Goal: Task Accomplishment & Management: Manage account settings

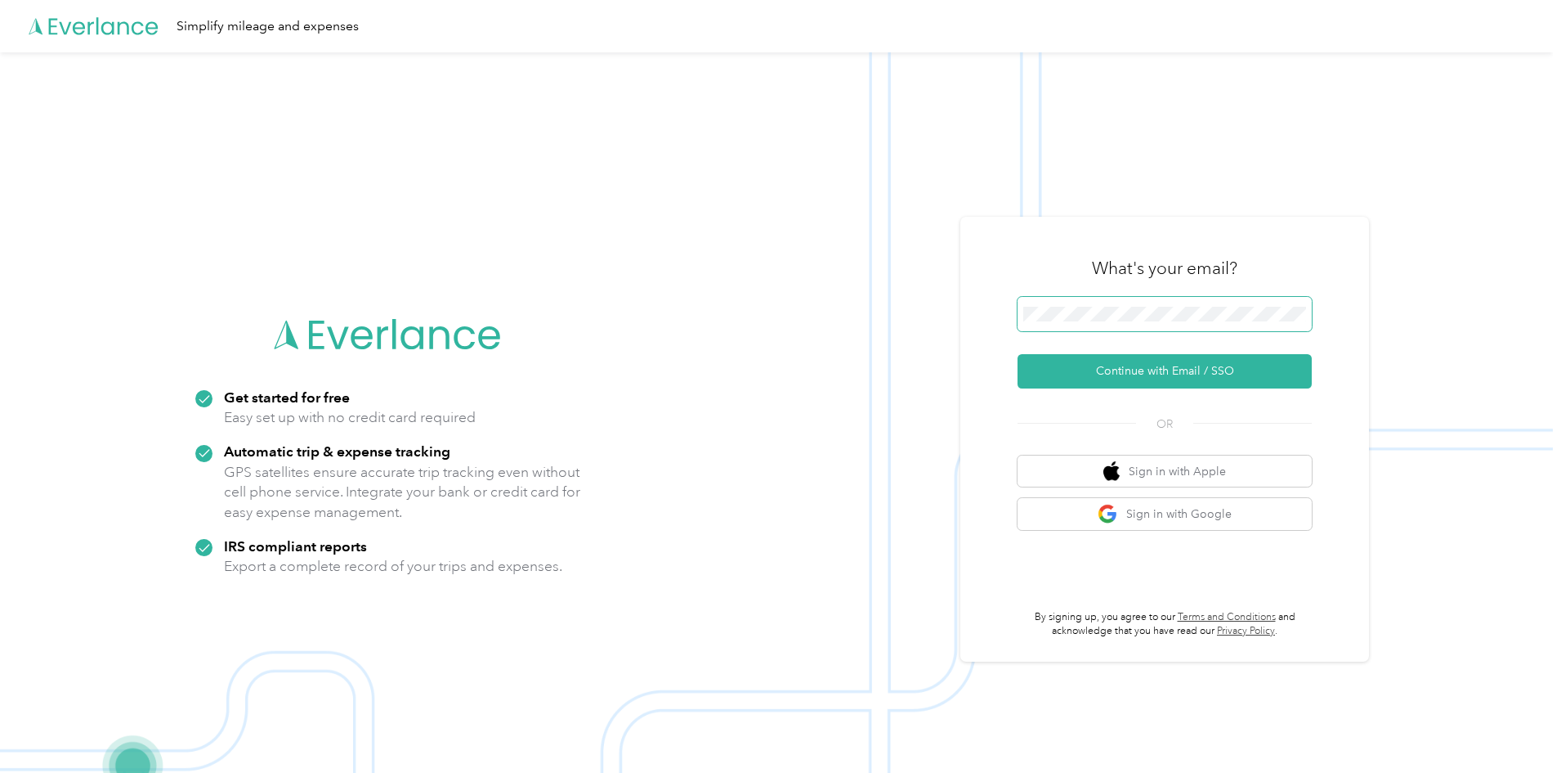
click at [1120, 304] on span at bounding box center [1165, 314] width 294 height 34
click at [1018, 354] on button "Continue with Email / SSO" at bounding box center [1165, 371] width 294 height 34
click at [1120, 379] on button "Continue with Email / SSO" at bounding box center [1165, 371] width 294 height 34
click at [1120, 364] on button "Continue with Email / SSO" at bounding box center [1165, 371] width 294 height 34
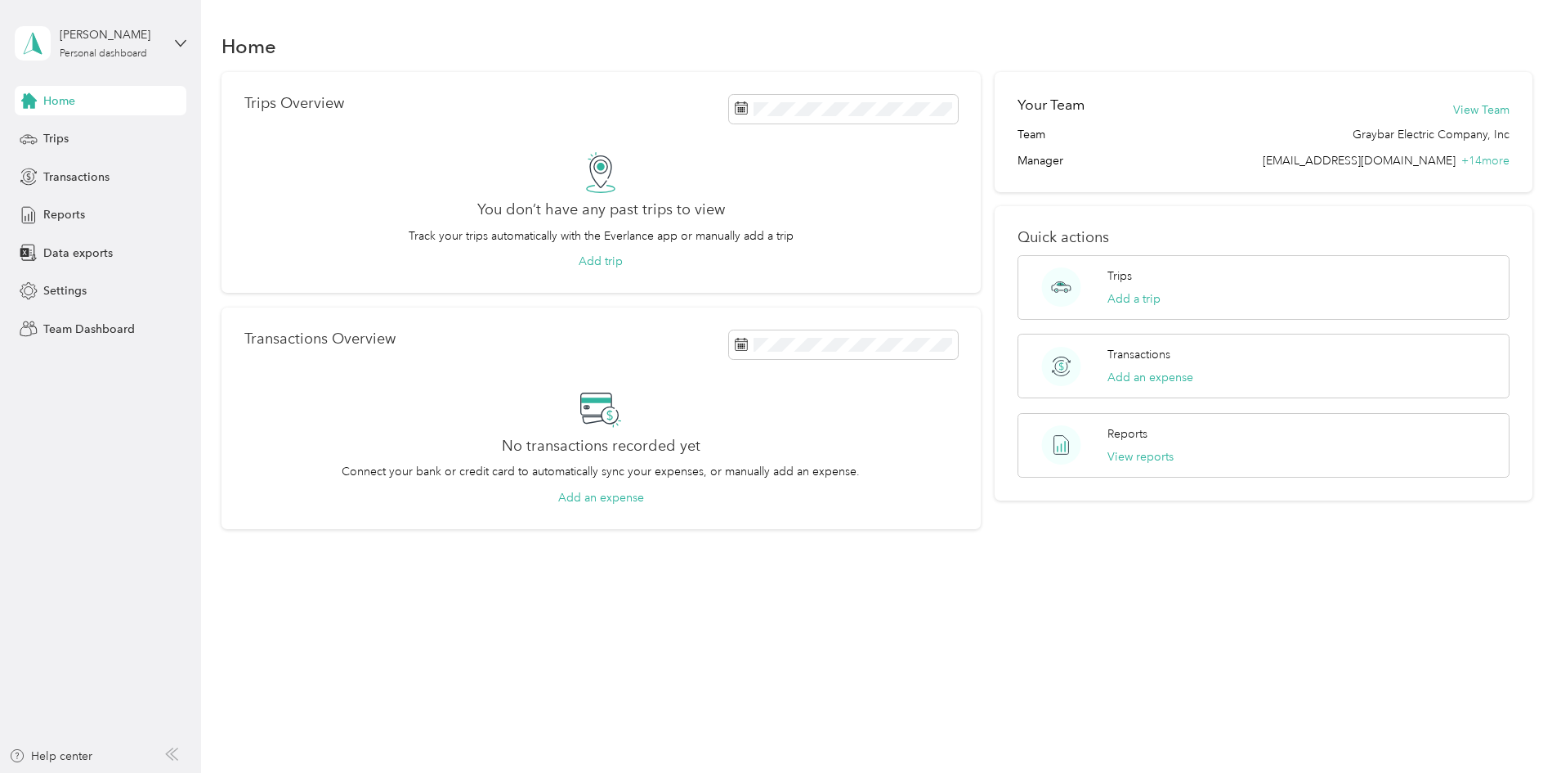
click at [155, 457] on aside "Madison Pelo Personal dashboard Home Trips Transactions Reports Data exports Se…" at bounding box center [100, 386] width 201 height 773
click at [54, 96] on span "Home" at bounding box center [59, 100] width 32 height 17
click at [87, 219] on div "Reports" at bounding box center [101, 214] width 172 height 29
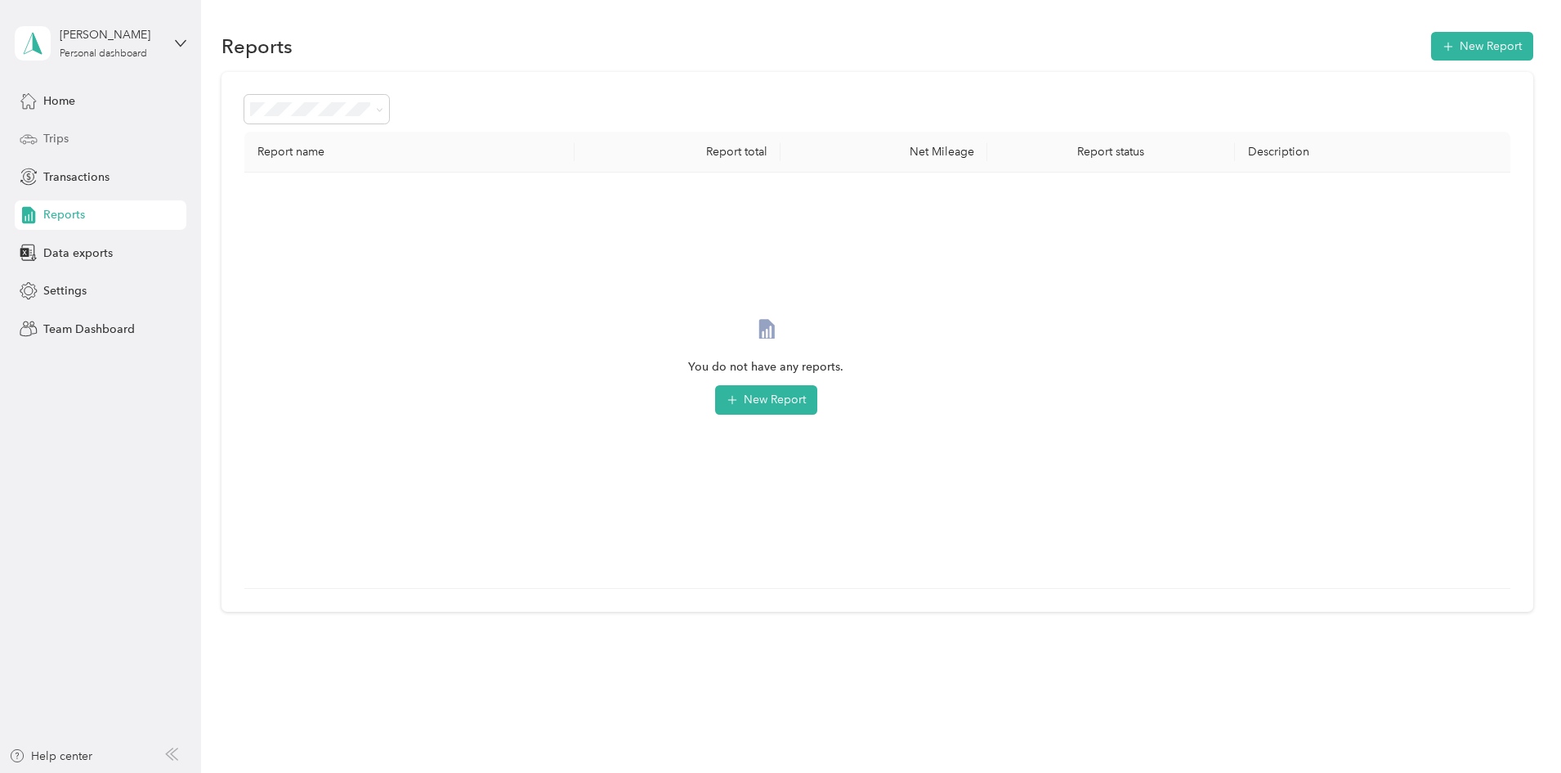
click at [56, 142] on span "Trips" at bounding box center [55, 138] width 25 height 17
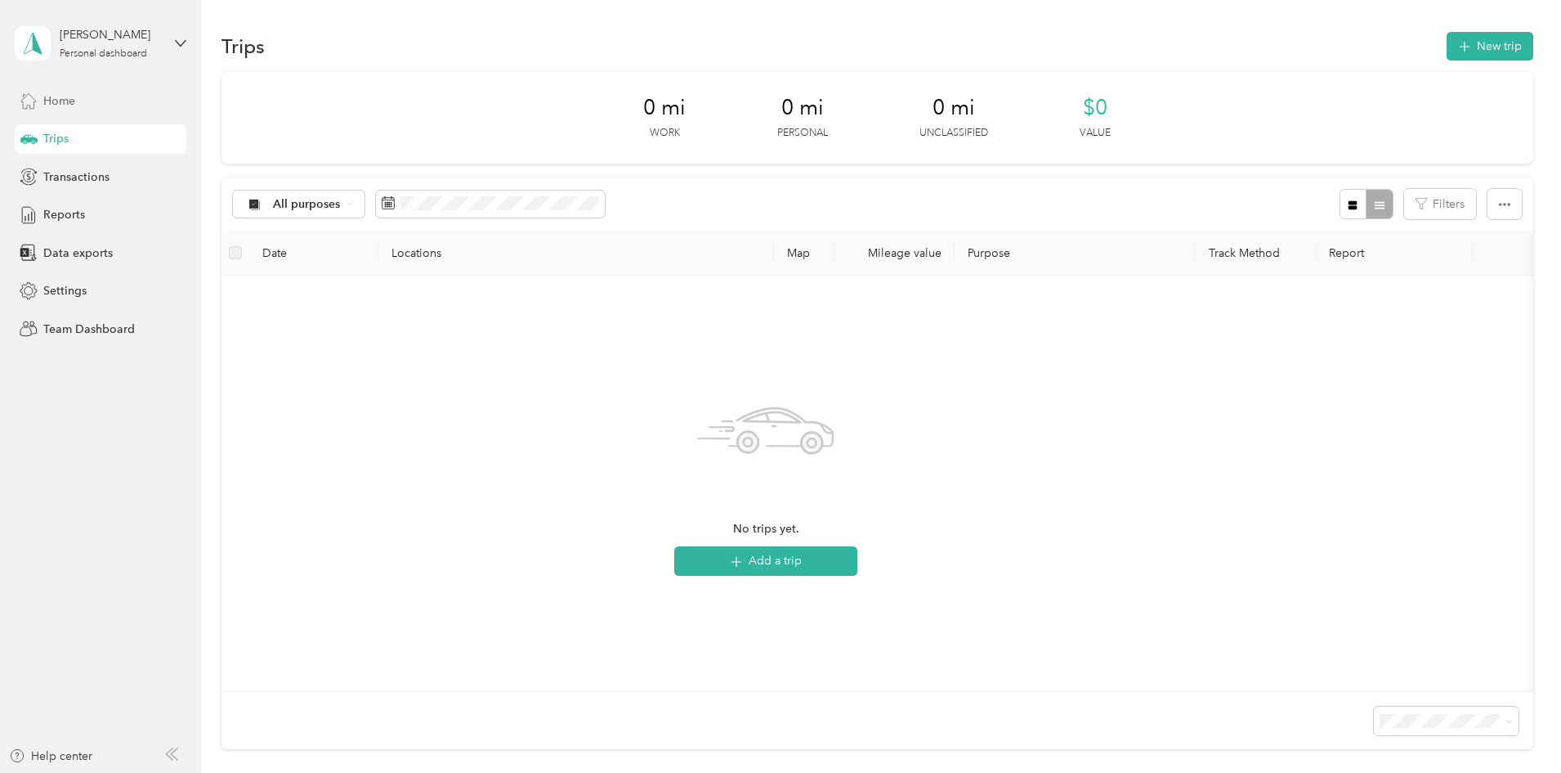
click at [67, 101] on span "Home" at bounding box center [59, 100] width 32 height 17
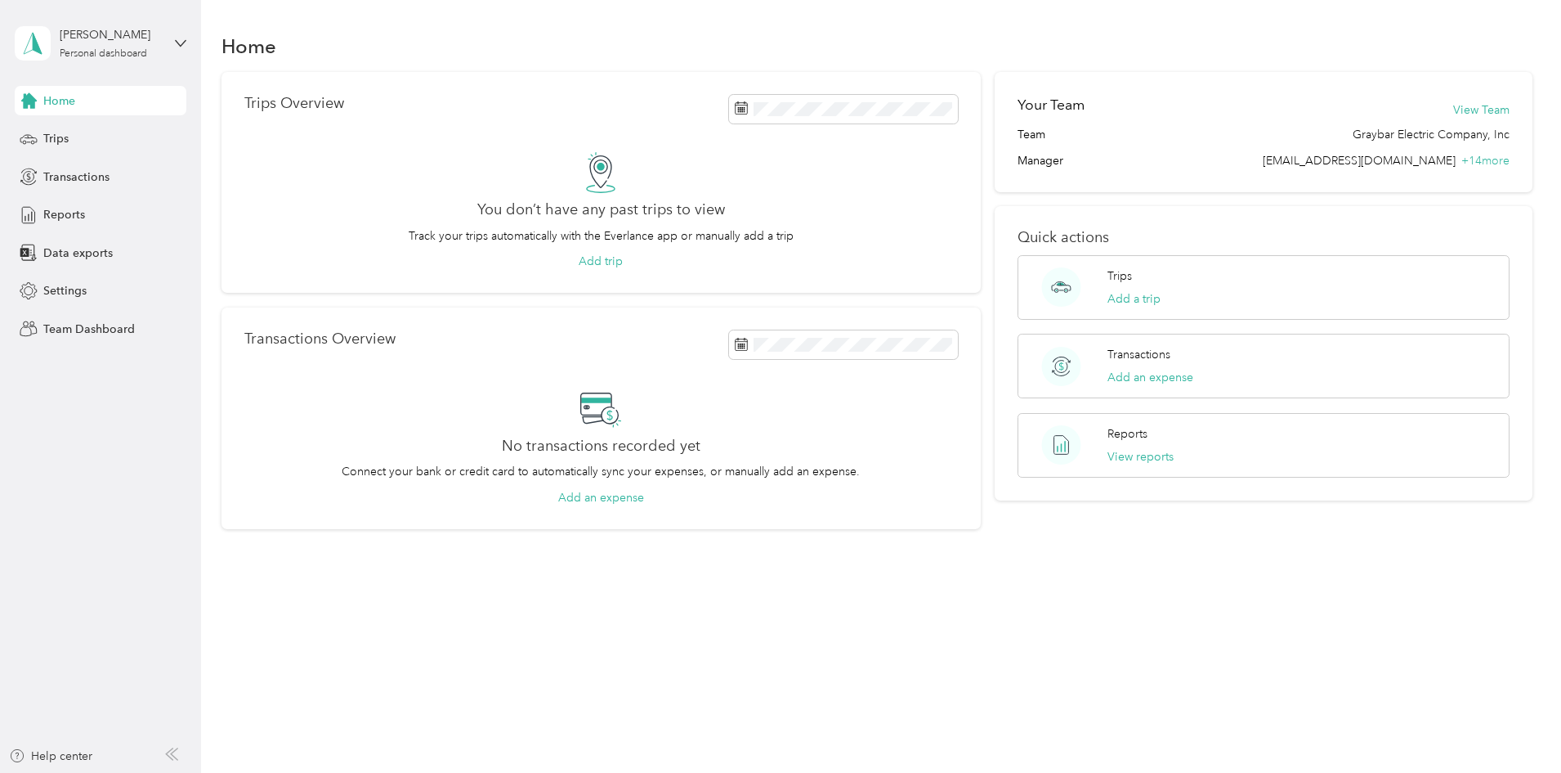
click at [170, 34] on div "Madison Pelo Personal dashboard" at bounding box center [101, 43] width 172 height 57
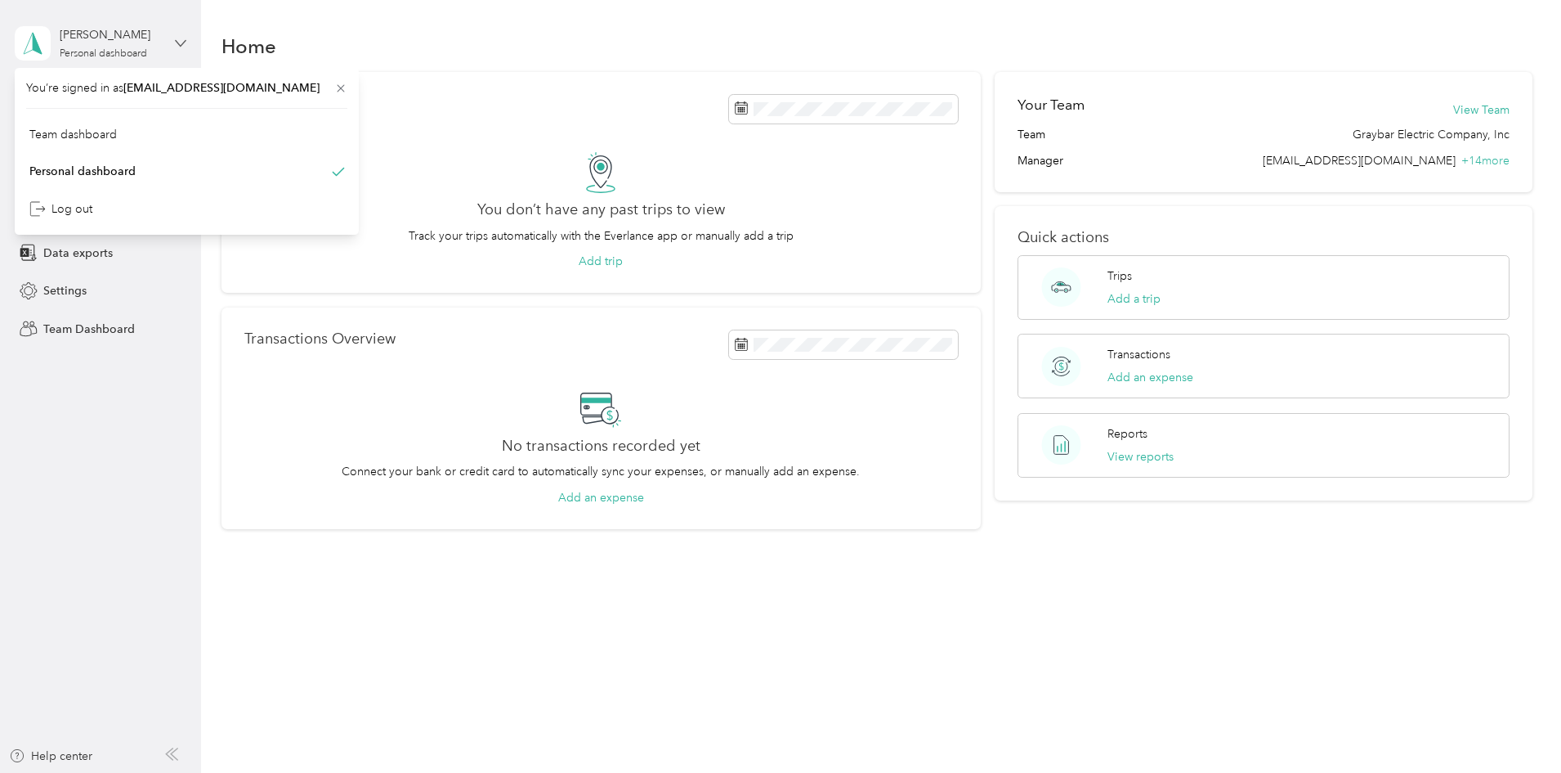
click at [178, 46] on icon at bounding box center [180, 43] width 11 height 11
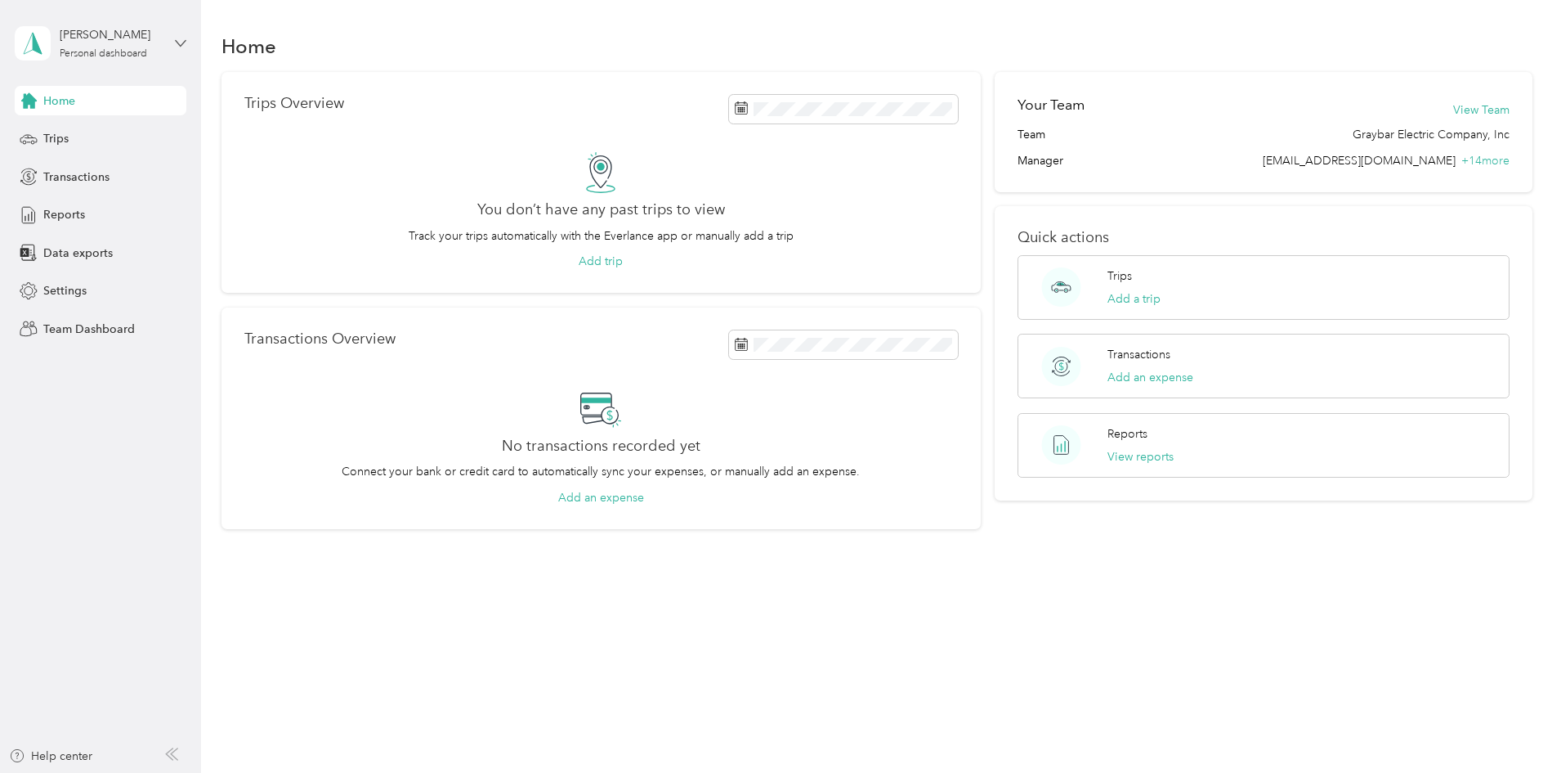
click at [178, 46] on icon at bounding box center [180, 43] width 11 height 11
click at [131, 132] on div "Team dashboard" at bounding box center [186, 134] width 321 height 29
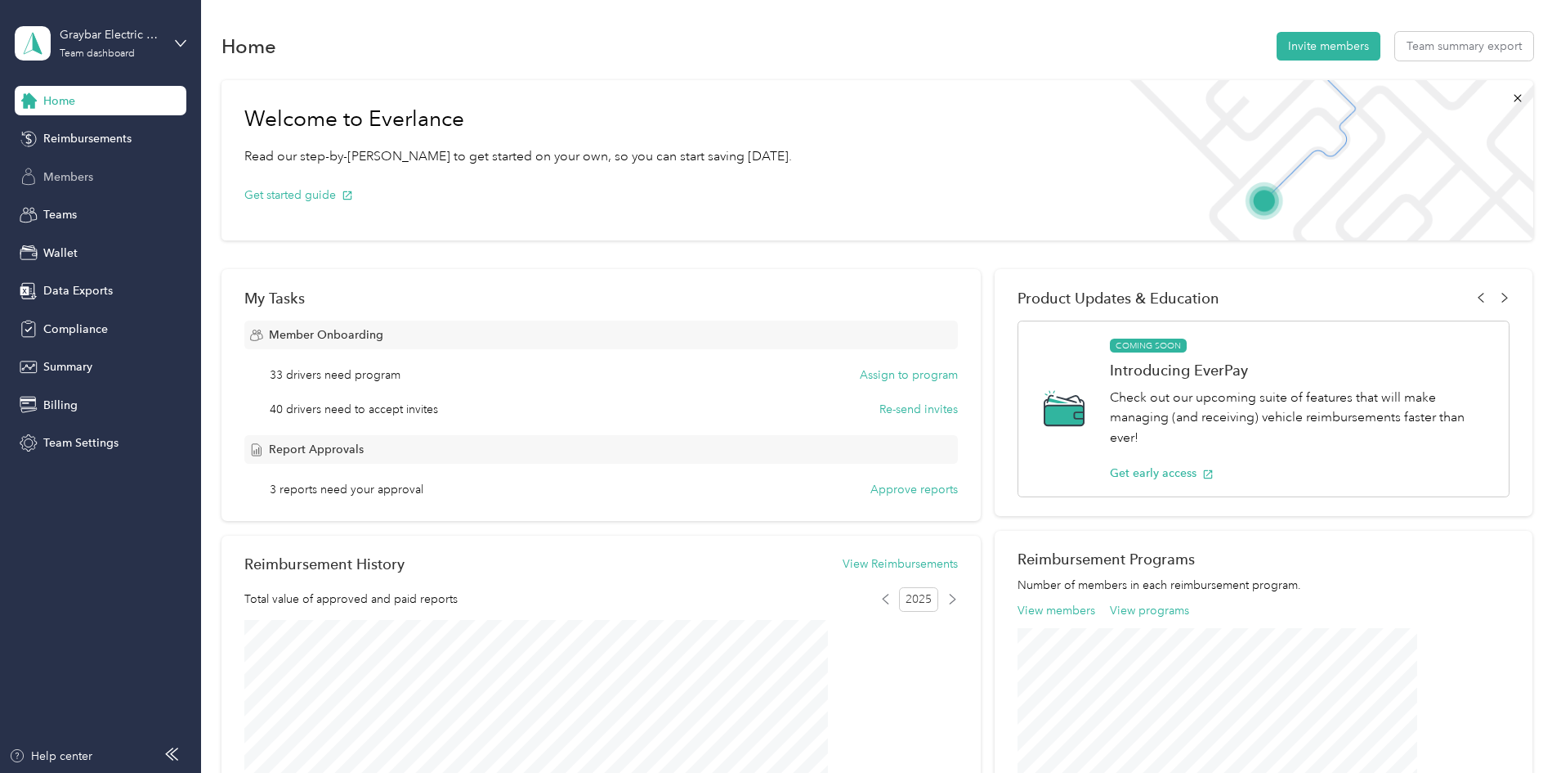
click at [79, 182] on span "Members" at bounding box center [68, 176] width 50 height 17
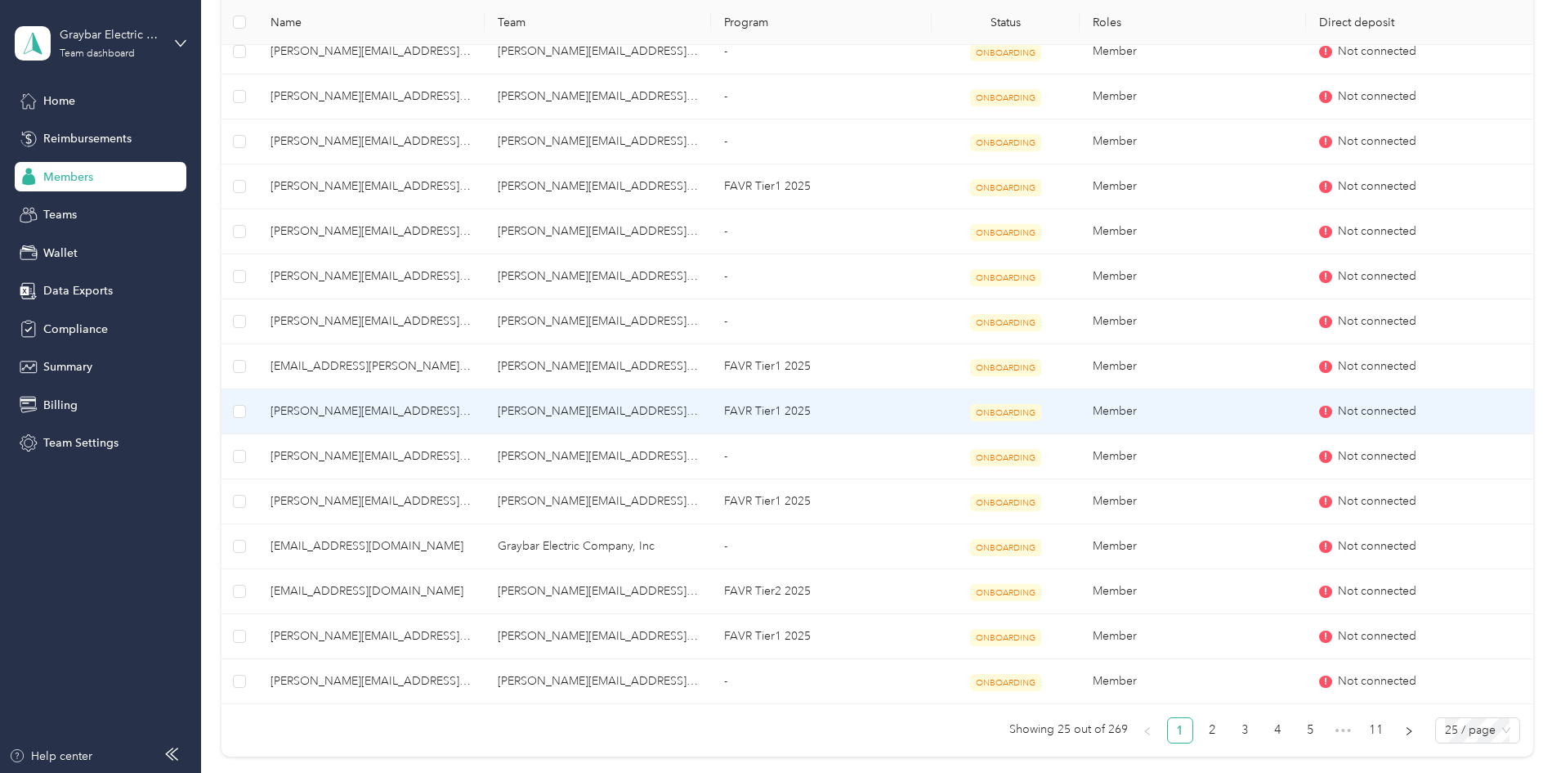
scroll to position [849, 0]
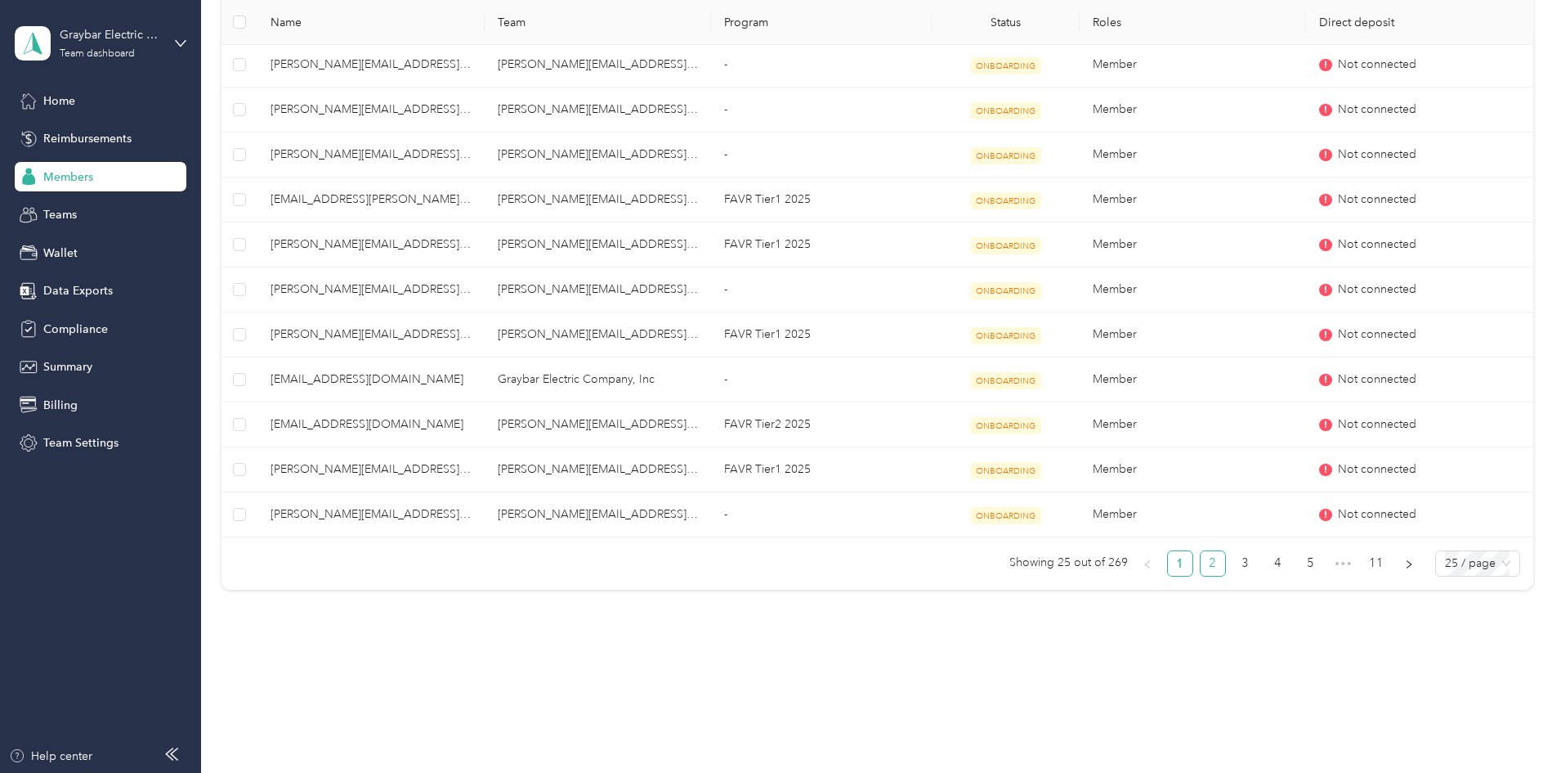
click at [1201, 558] on link "2" at bounding box center [1213, 563] width 25 height 25
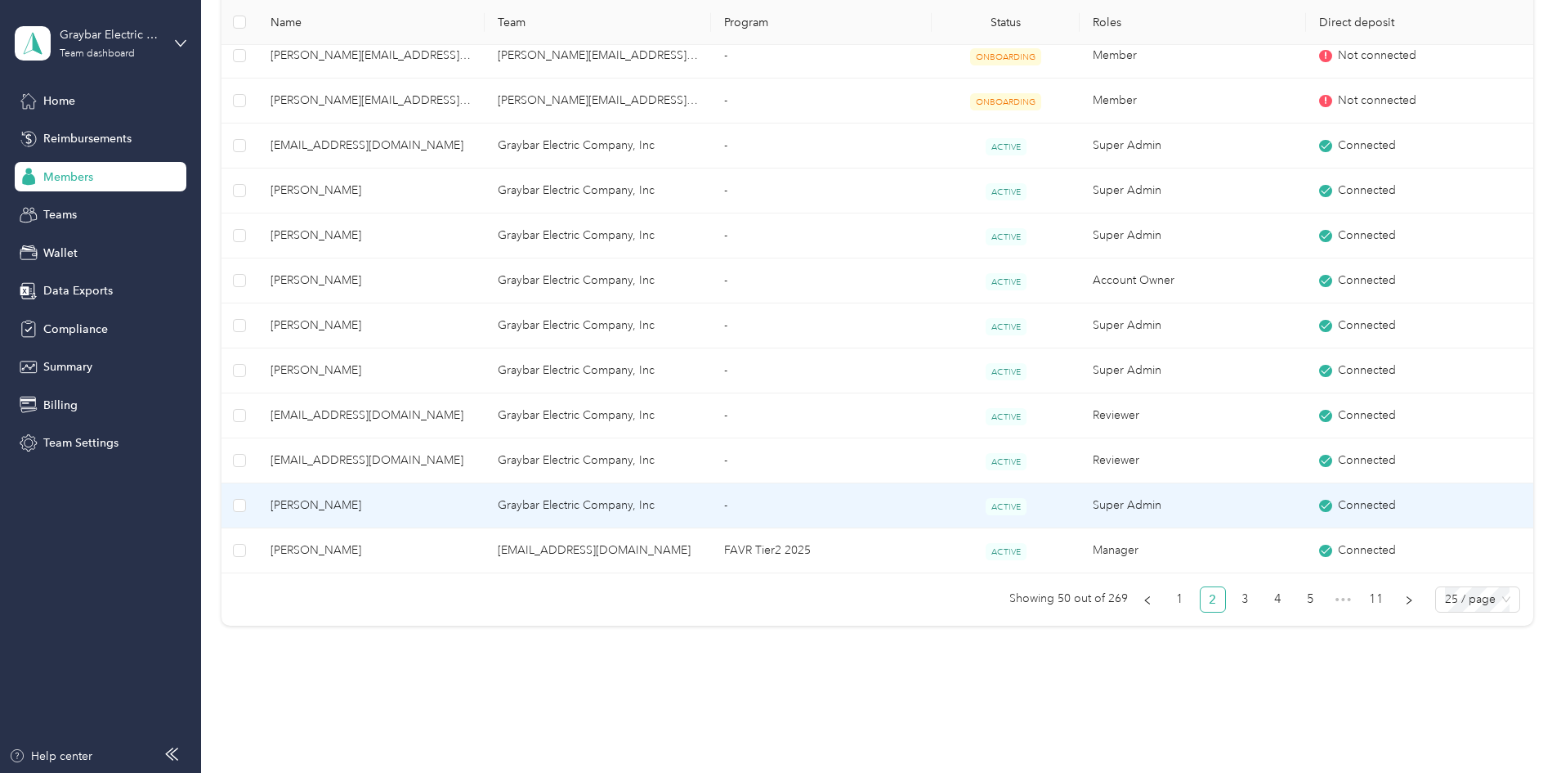
scroll to position [818, 0]
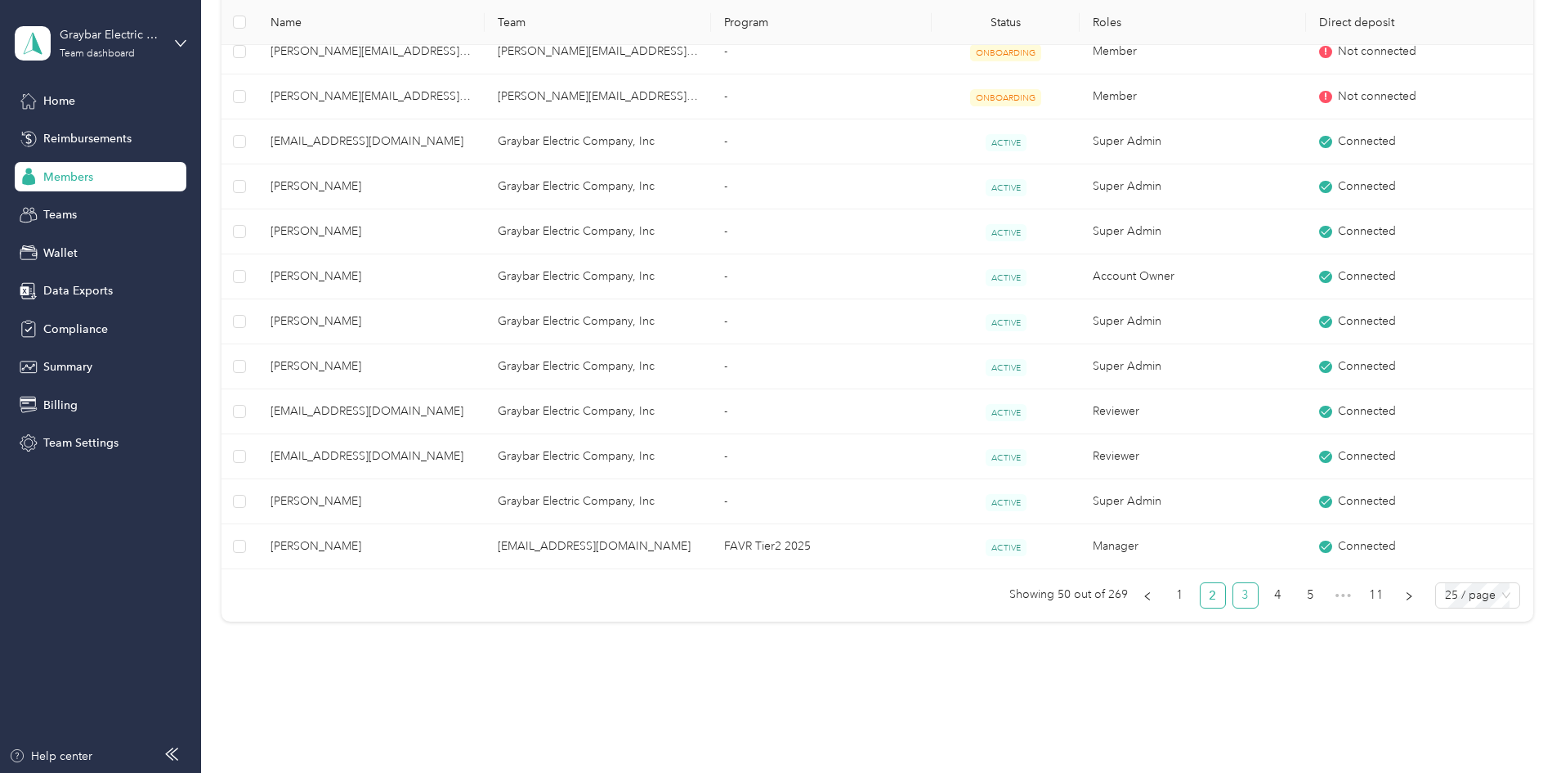
click at [1234, 602] on link "3" at bounding box center [1246, 595] width 25 height 25
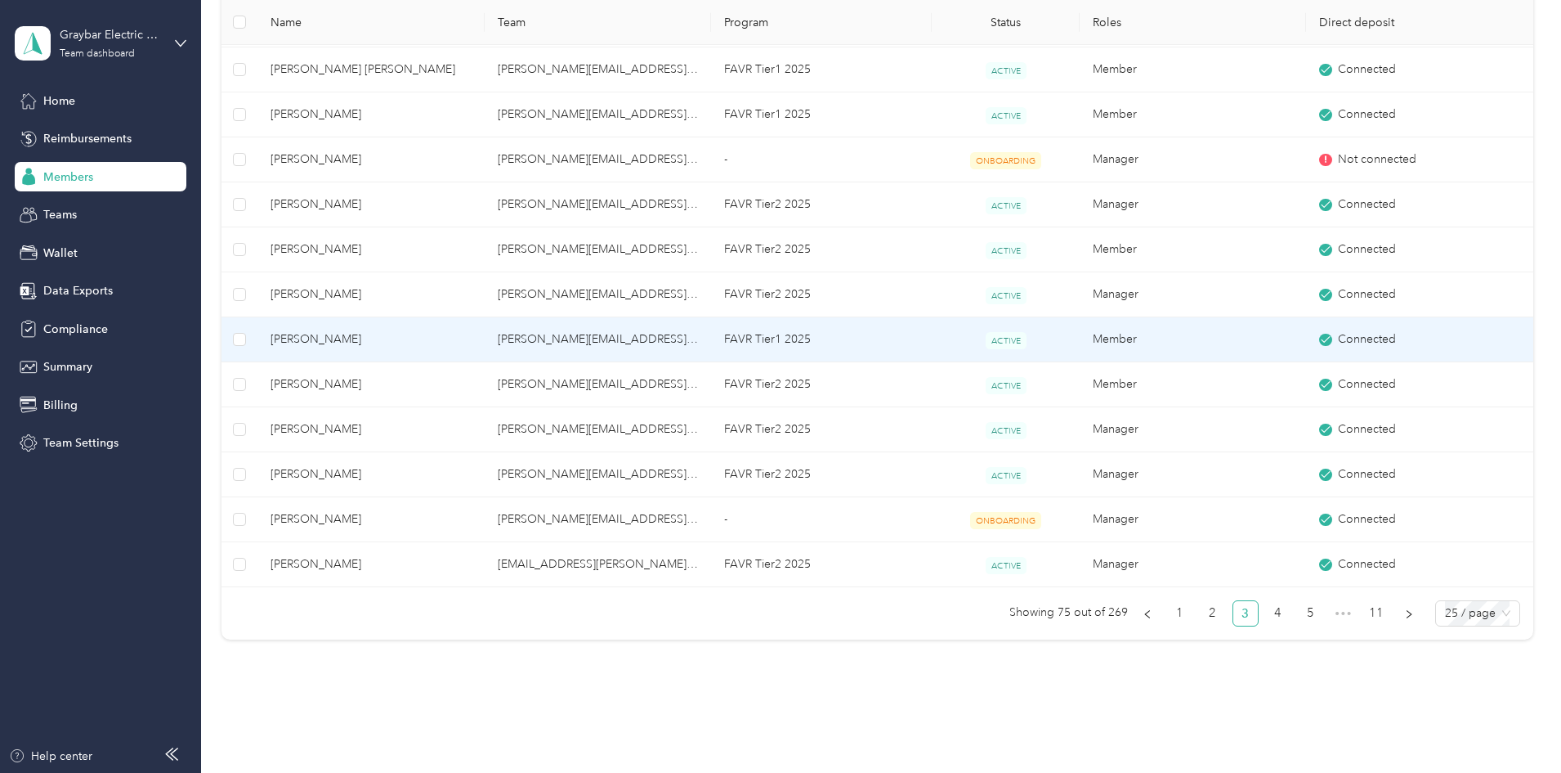
scroll to position [818, 0]
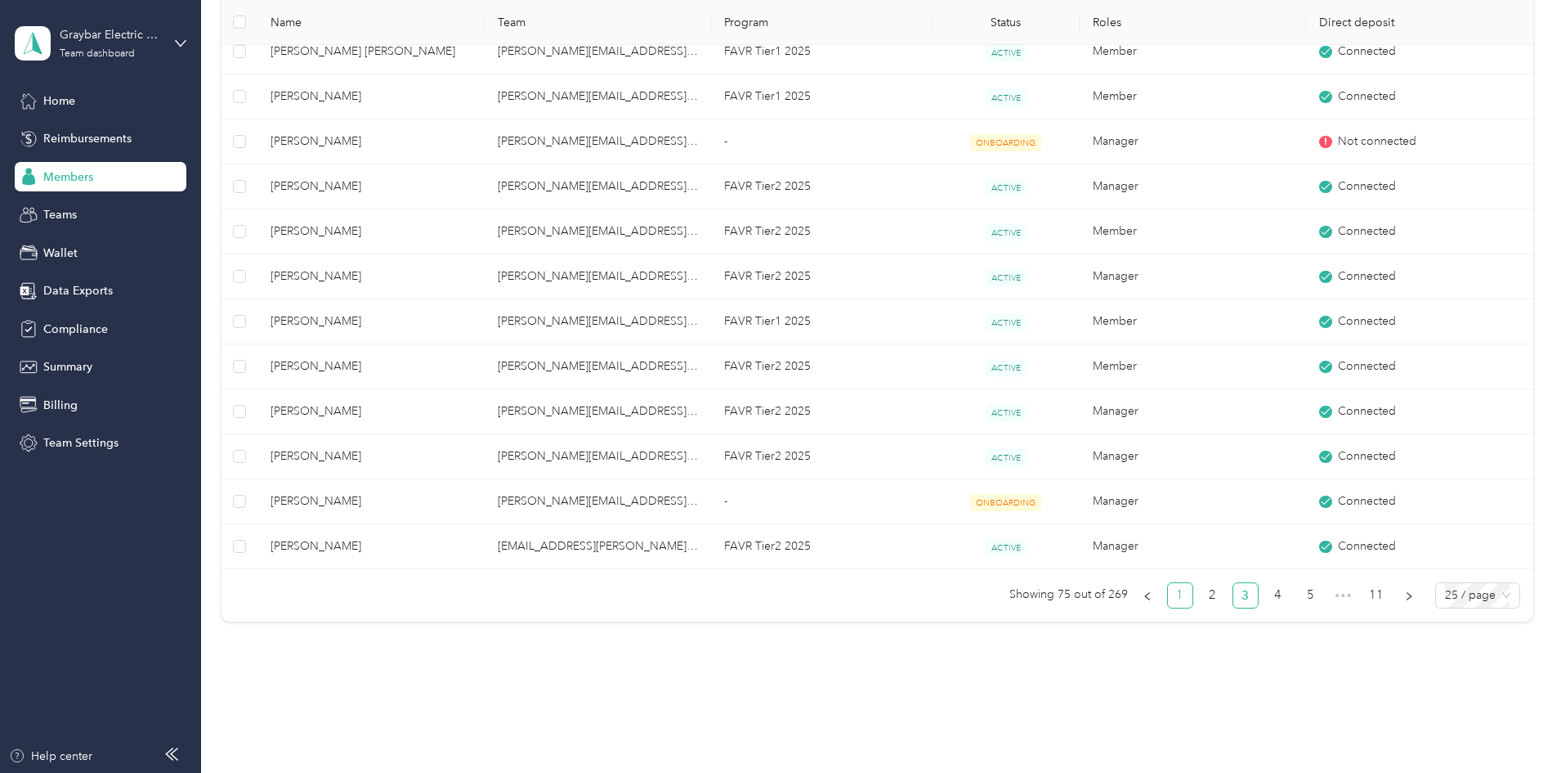
click at [1168, 597] on link "1" at bounding box center [1180, 595] width 25 height 25
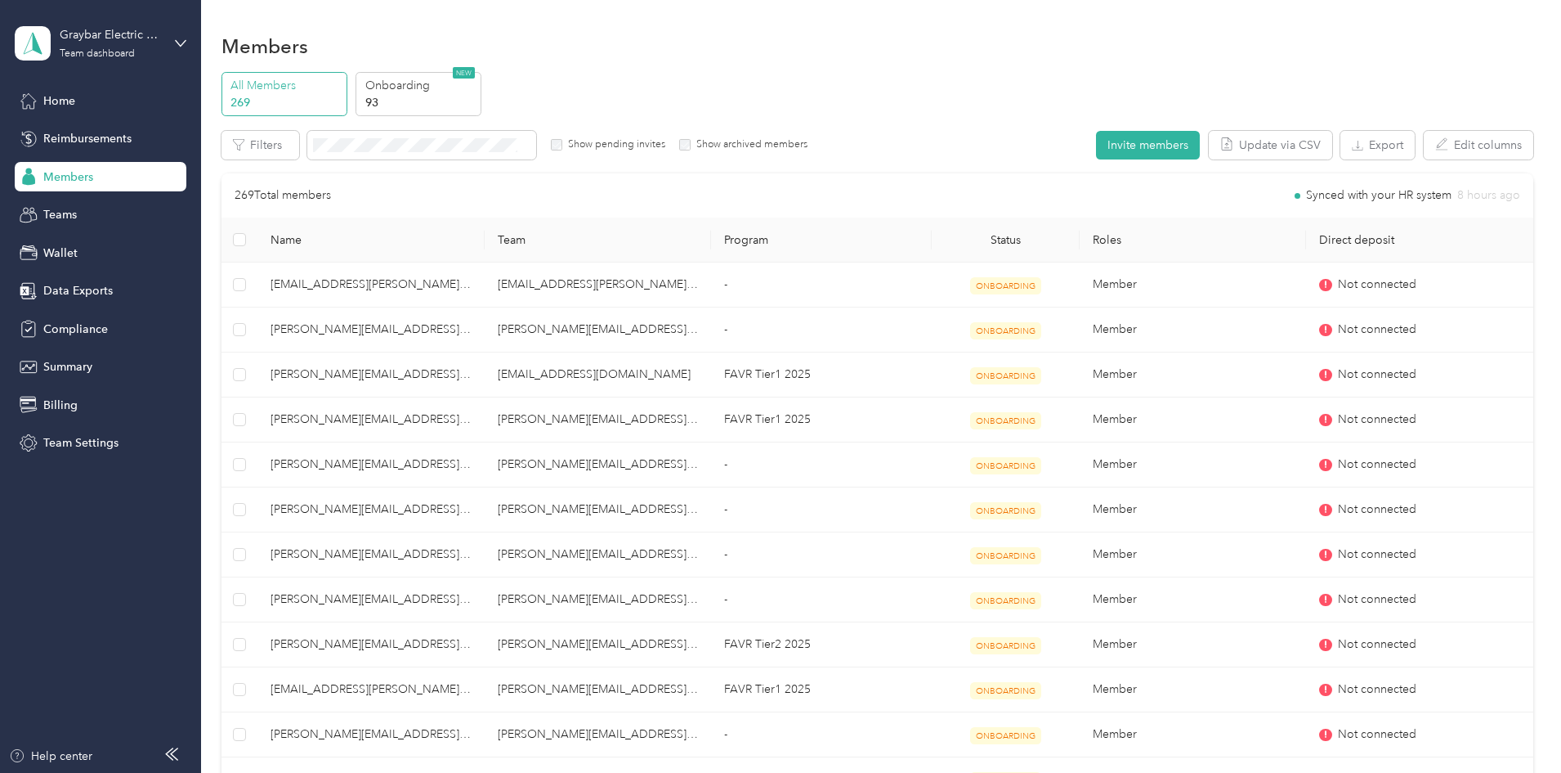
click at [1110, 242] on th "Roles" at bounding box center [1193, 239] width 226 height 45
click at [1371, 149] on div "1 HR system is connected. Last synced 8 hours ago . Go to integration" at bounding box center [1293, 138] width 155 height 74
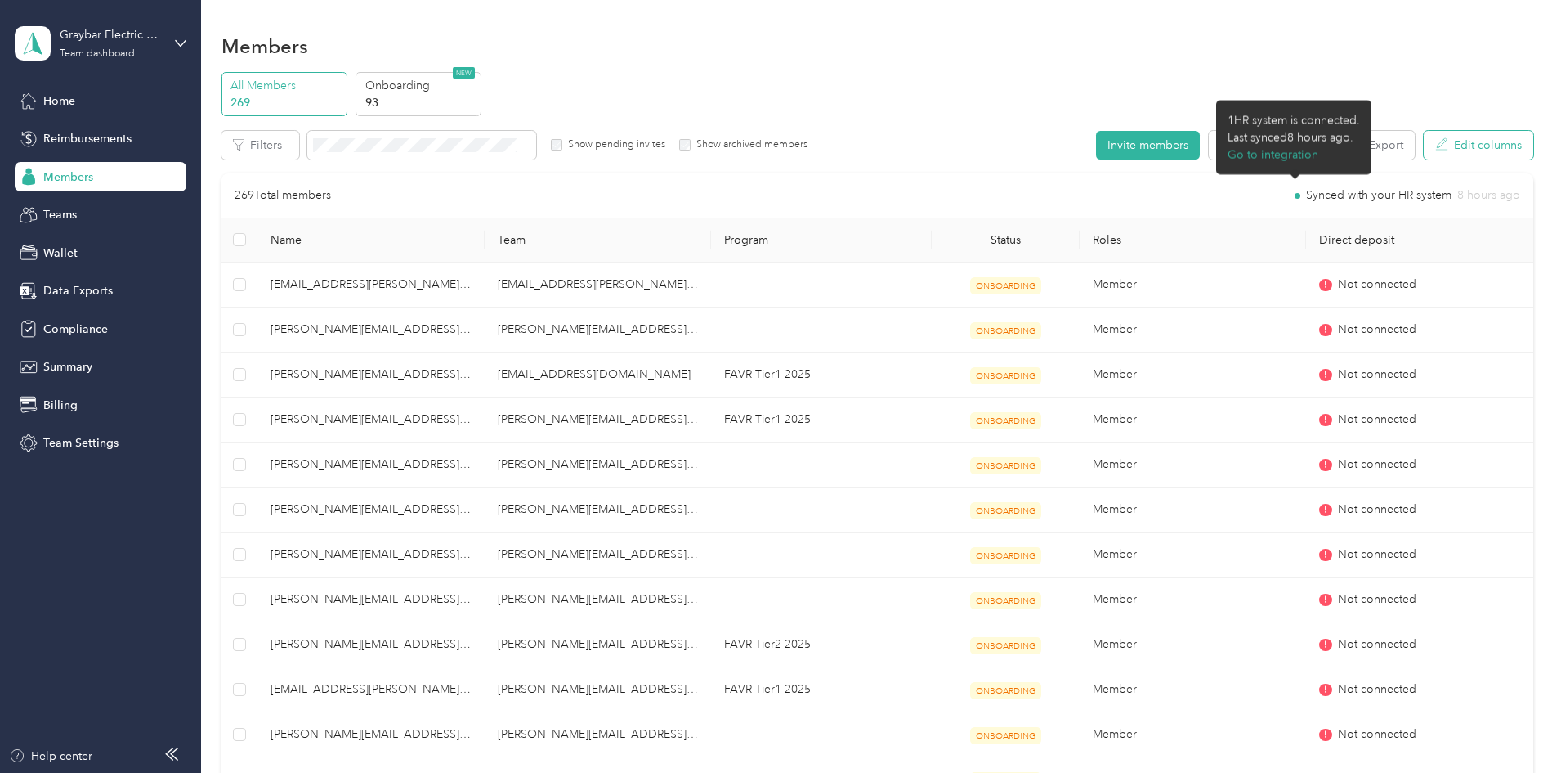
click at [1424, 149] on button "Edit columns" at bounding box center [1479, 145] width 110 height 29
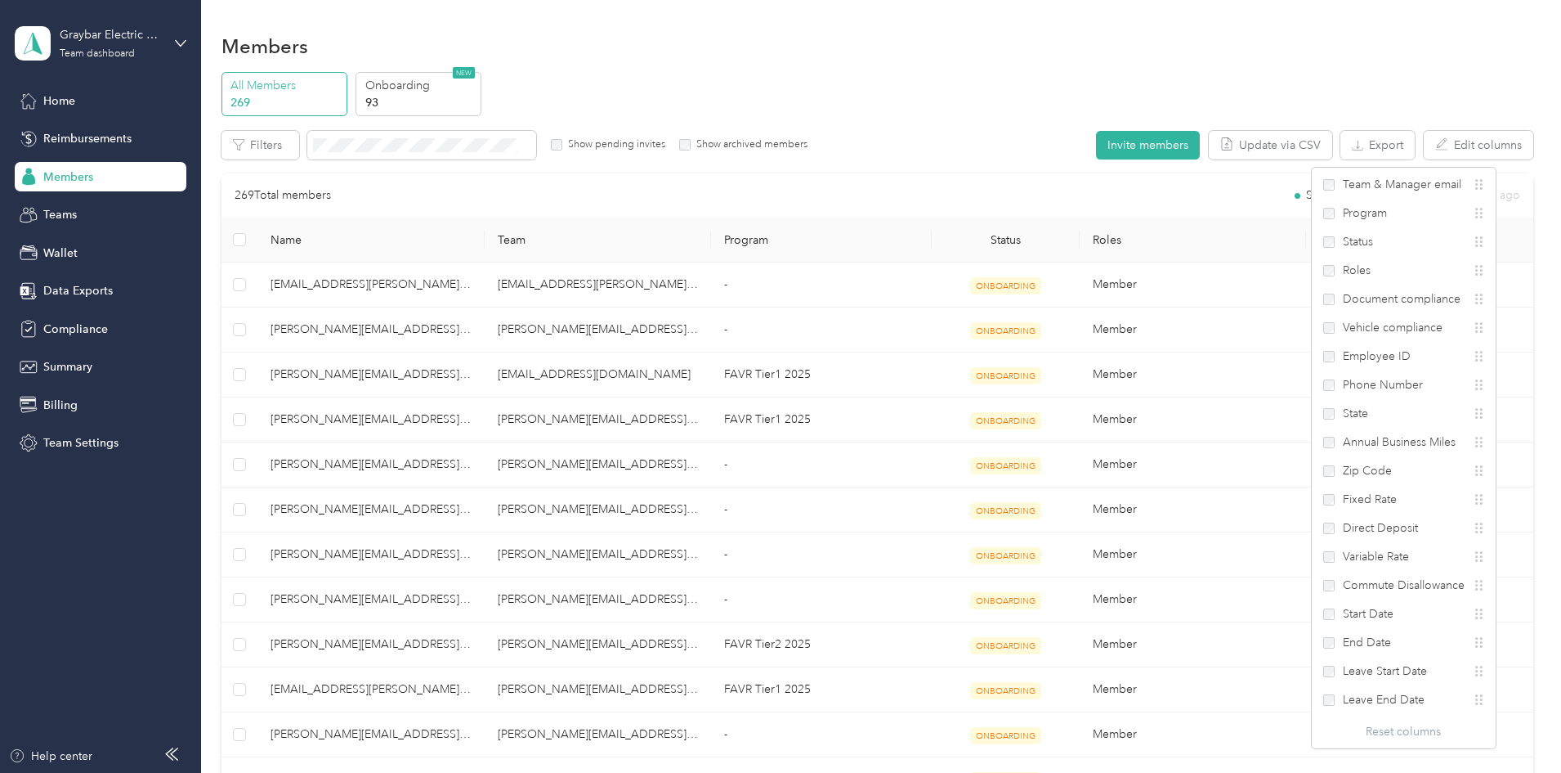
click at [1507, 87] on div "All Members 269 Onboarding 93 NEW Edit role Edit team Edit program Export Selec…" at bounding box center [878, 763] width 1312 height 1382
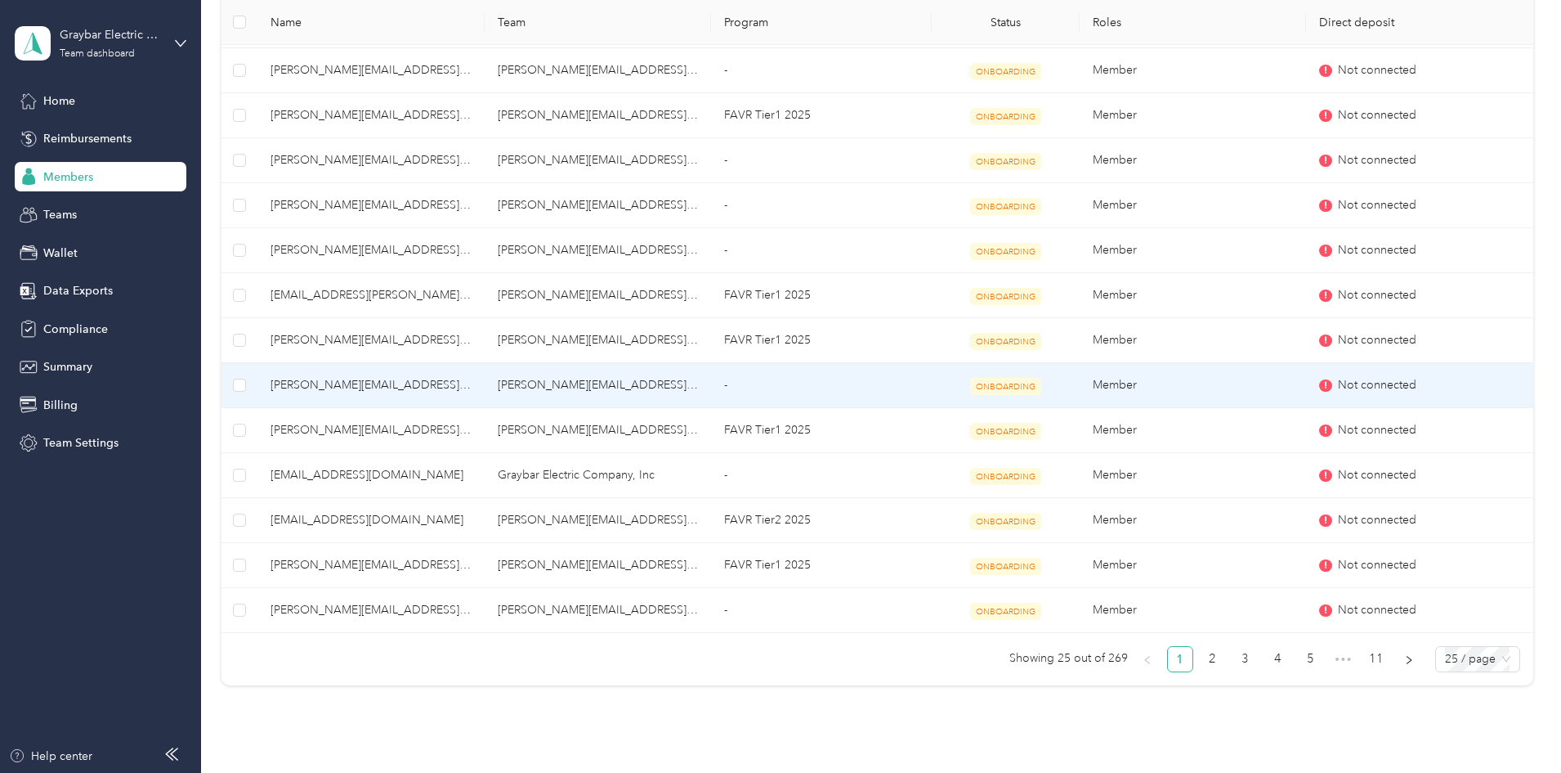
scroll to position [849, 0]
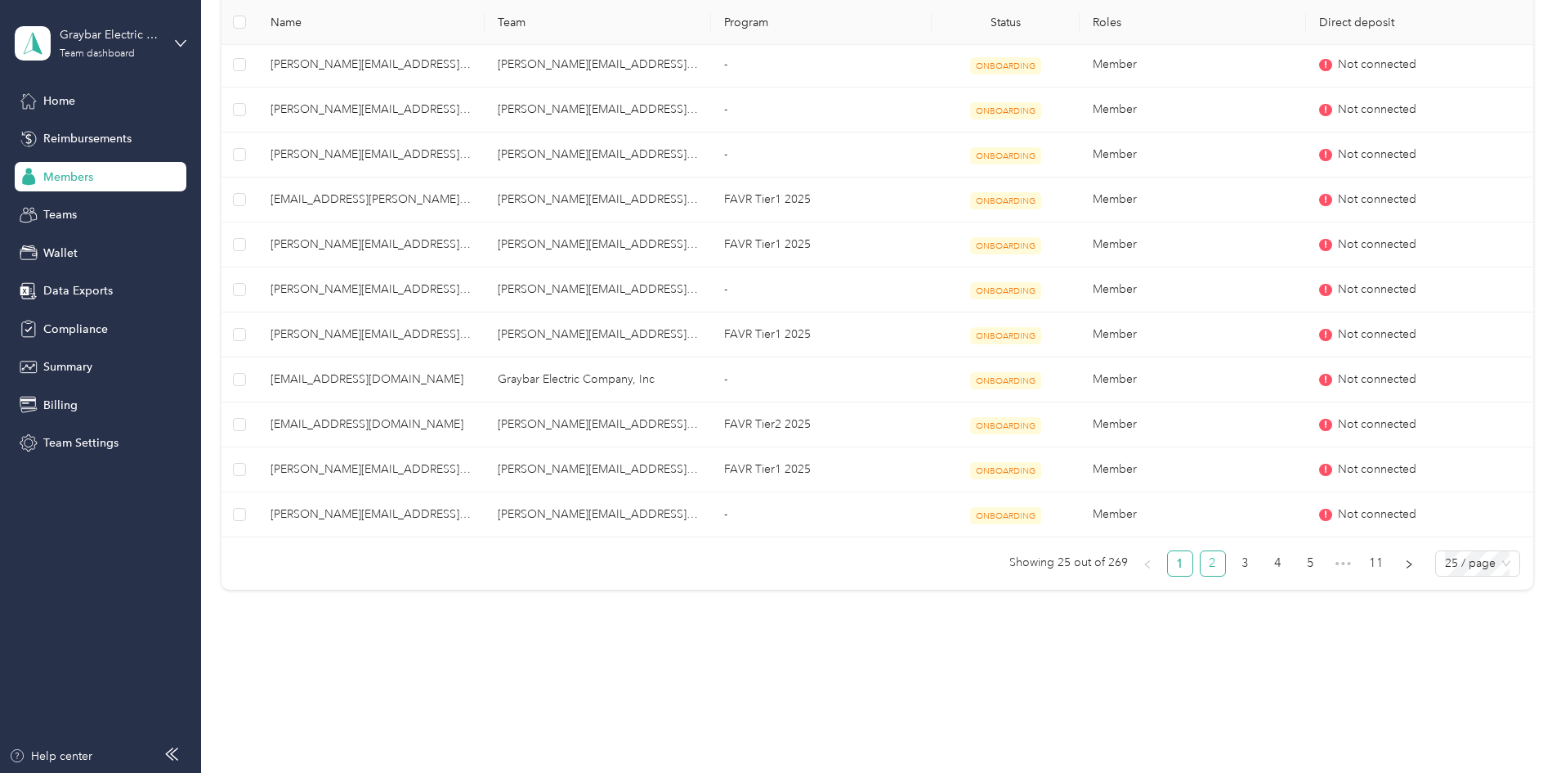
click at [1201, 570] on link "2" at bounding box center [1213, 563] width 25 height 25
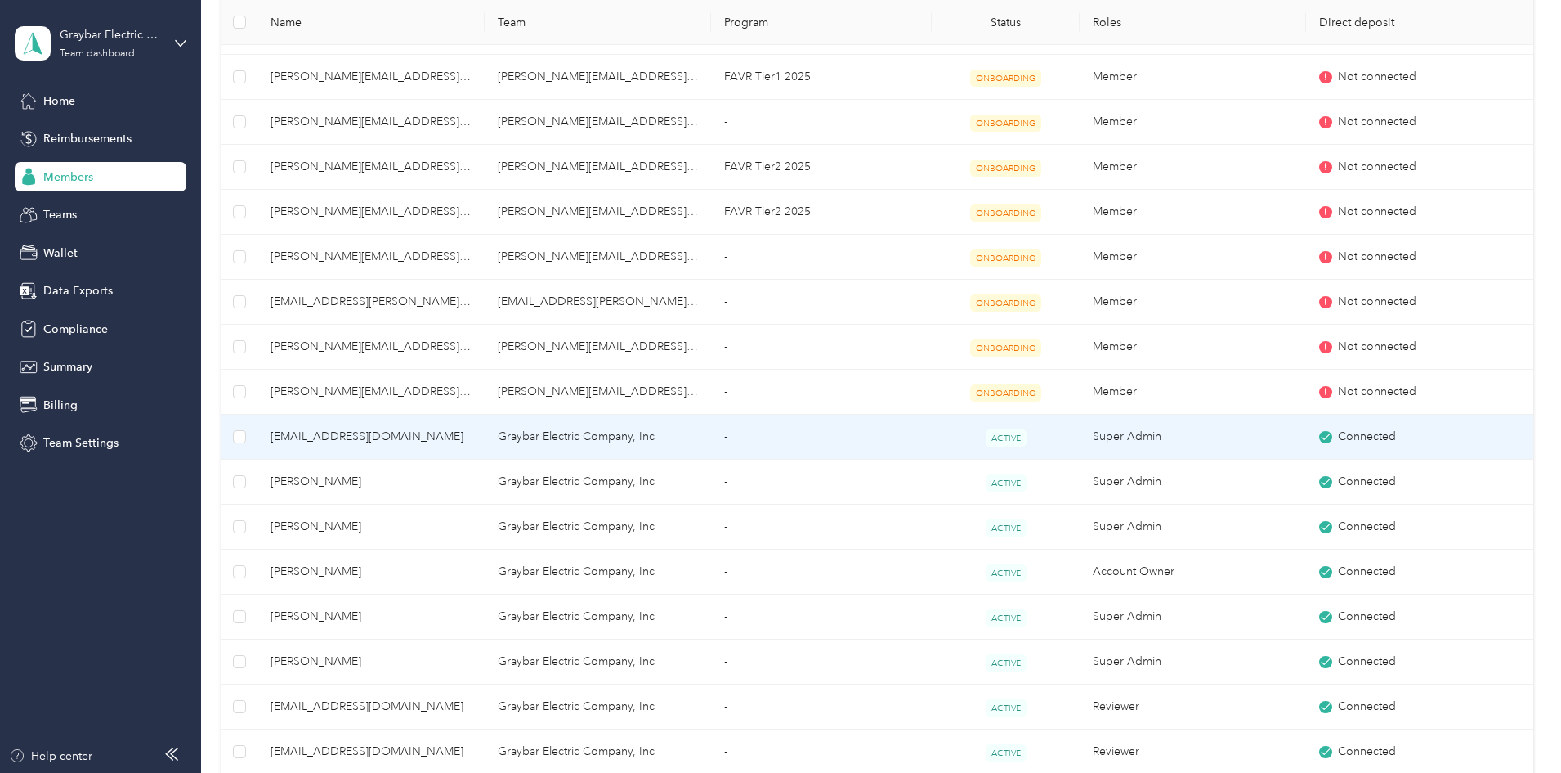
scroll to position [849, 0]
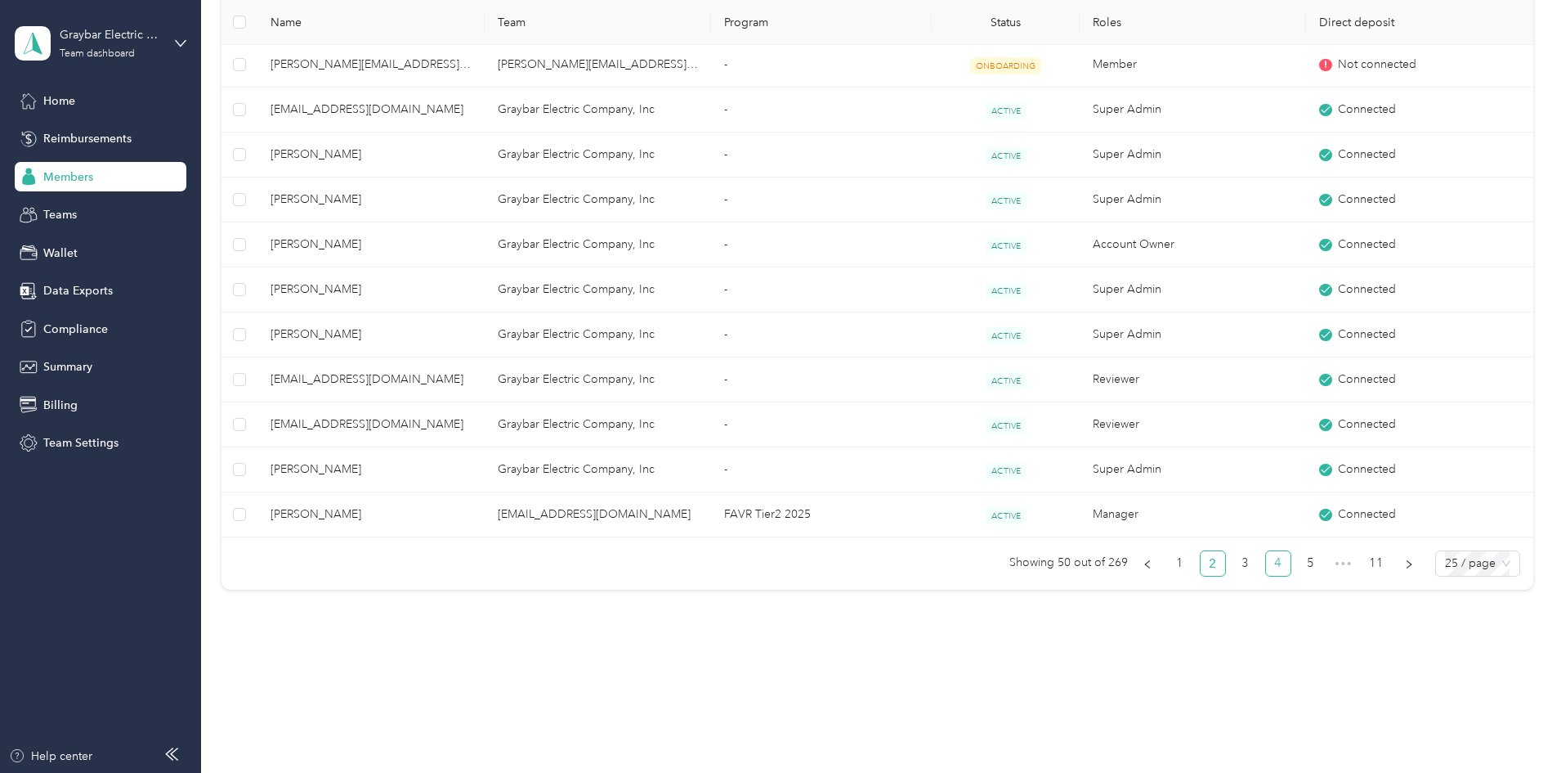
click at [1266, 568] on link "4" at bounding box center [1278, 563] width 25 height 25
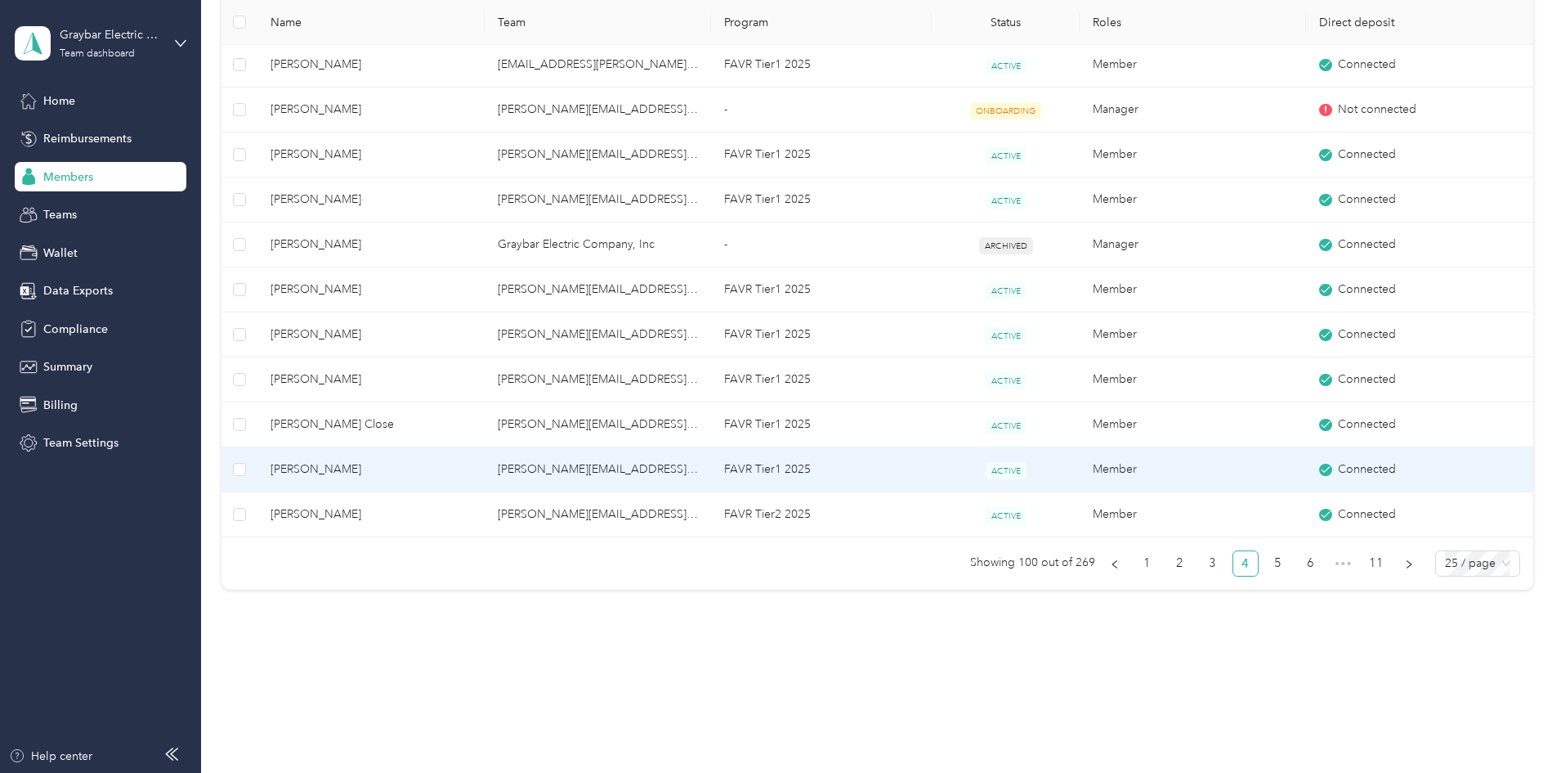
scroll to position [768, 0]
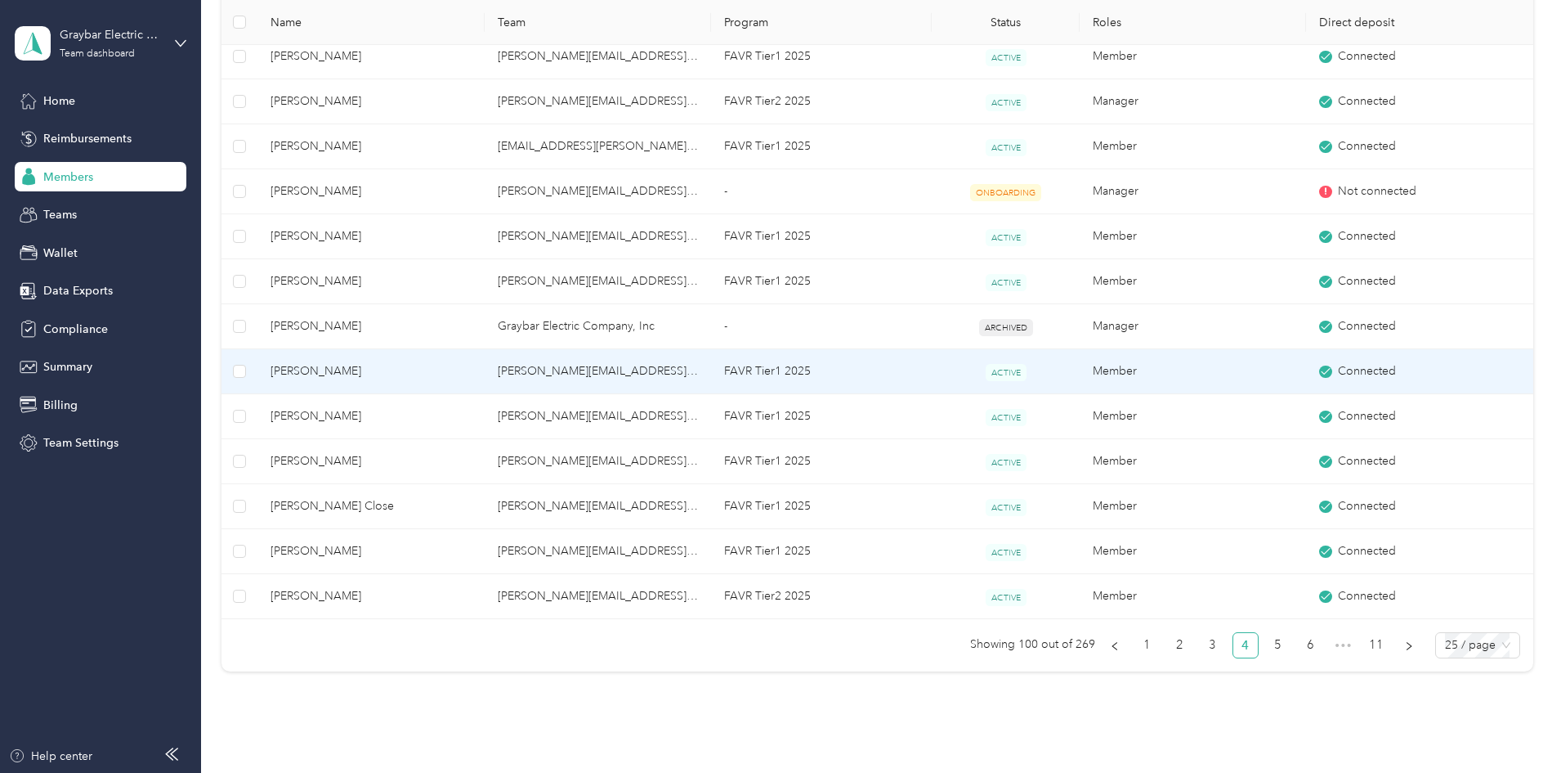
click at [593, 379] on td "Kevin.Rose@graybar.com" at bounding box center [598, 371] width 226 height 45
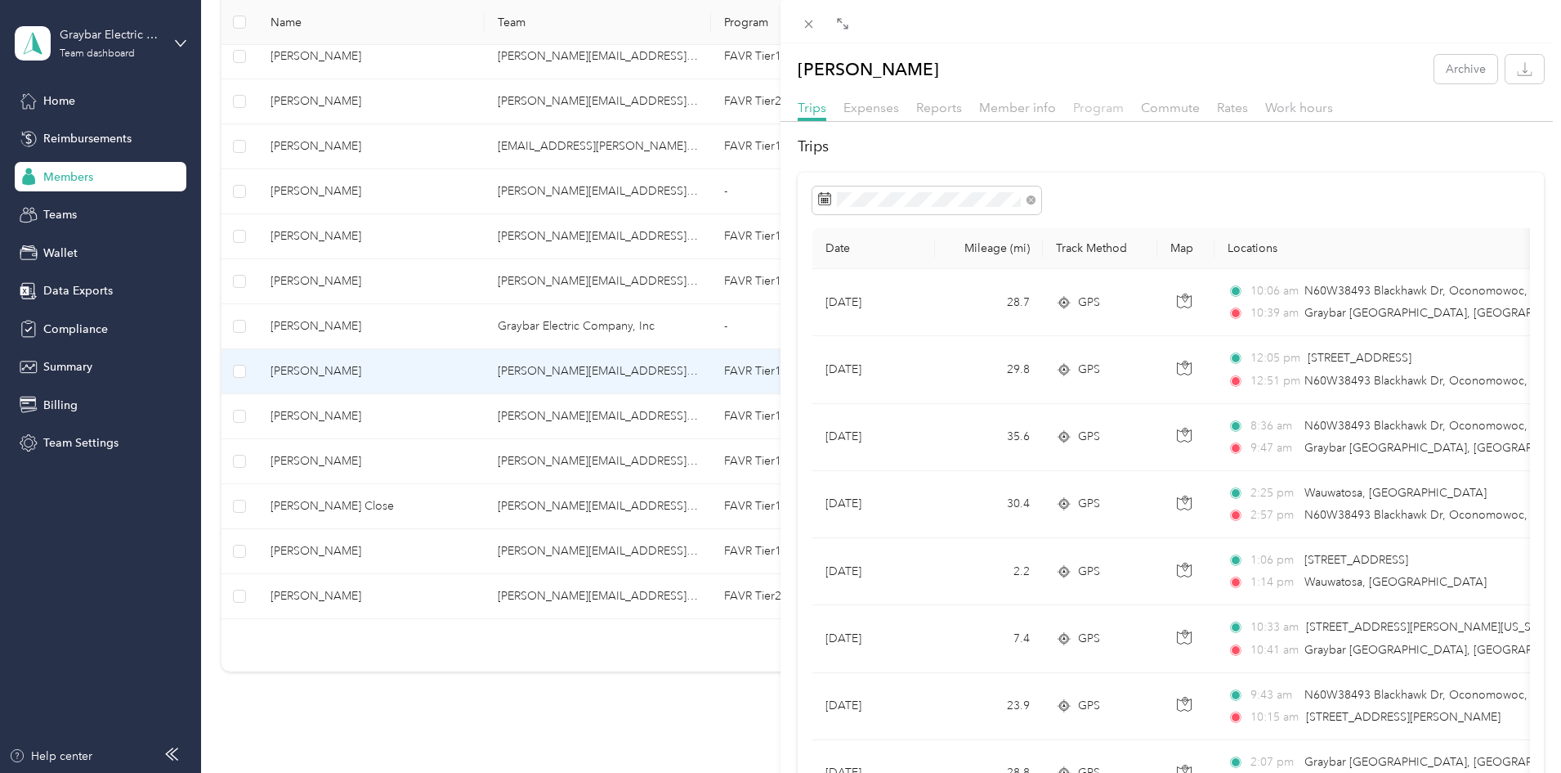
click at [1100, 114] on span "Program" at bounding box center [1098, 108] width 51 height 16
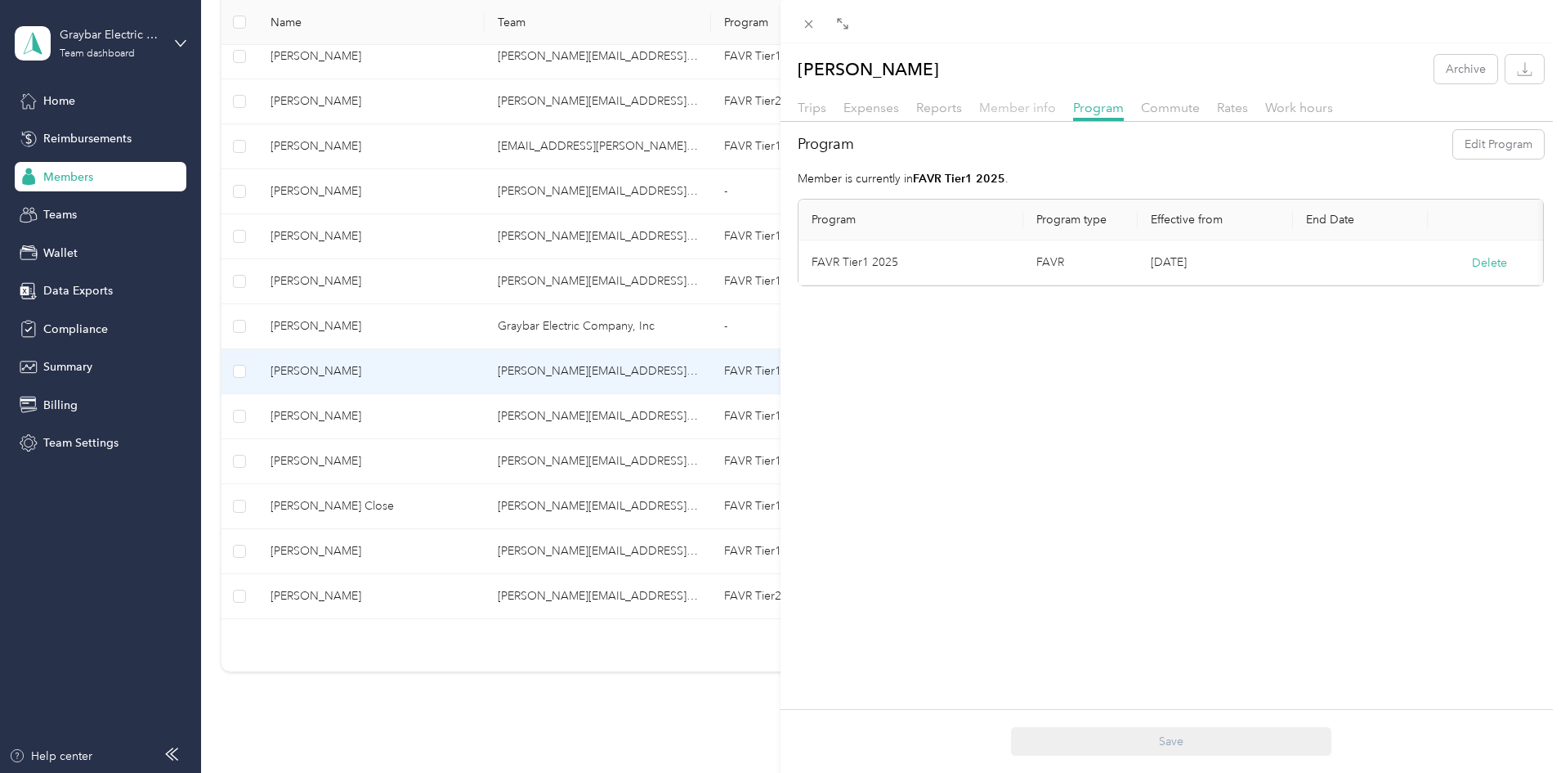
click at [1030, 106] on span "Member info" at bounding box center [1017, 108] width 77 height 16
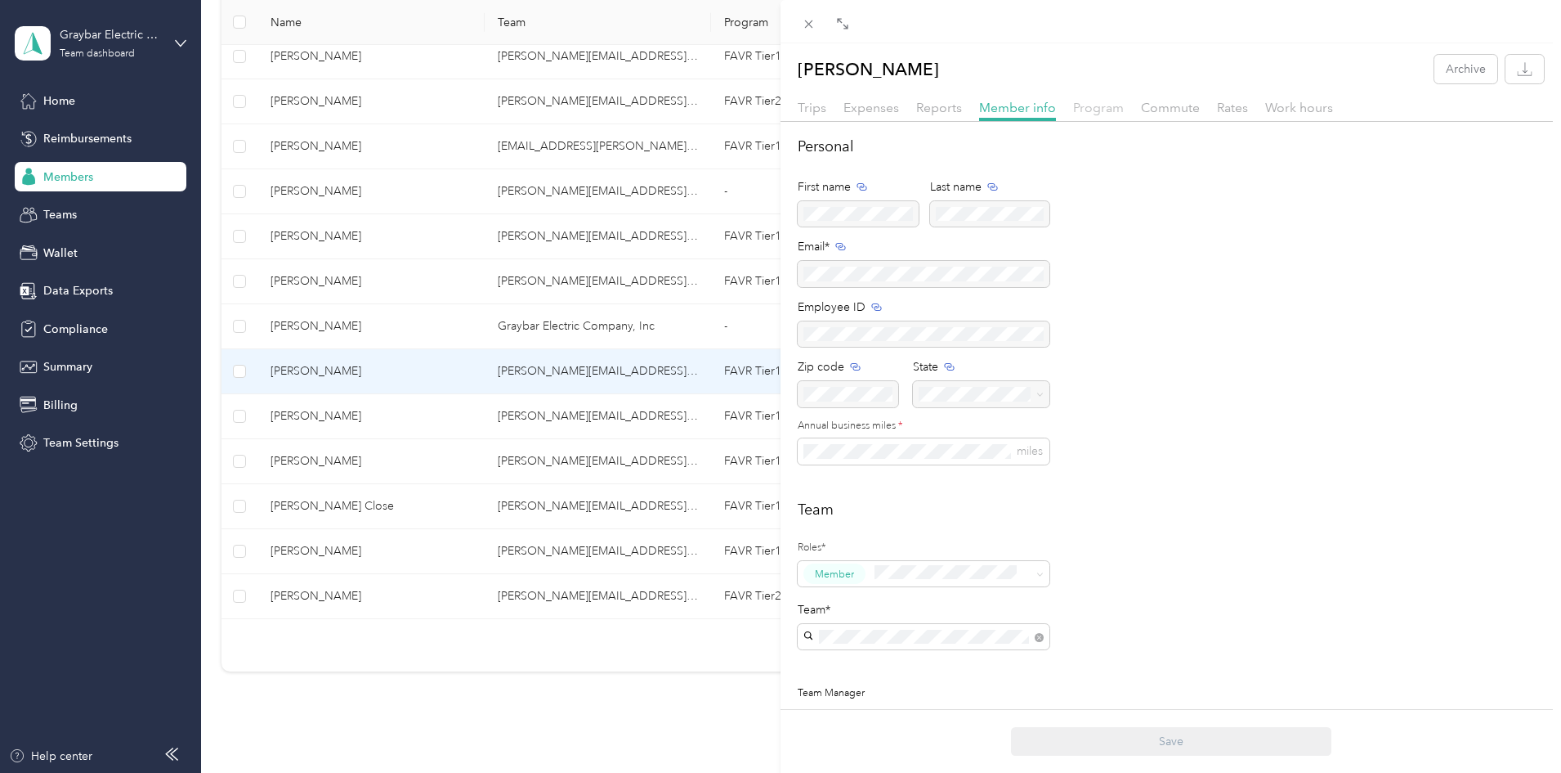
drag, startPoint x: 1121, startPoint y: 110, endPoint x: 1111, endPoint y: 110, distance: 9.8
click at [1122, 110] on div "Trips Expenses Reports Member info Program Commute Rates Work hours" at bounding box center [1171, 110] width 781 height 24
click at [1100, 112] on span "Program" at bounding box center [1098, 108] width 51 height 16
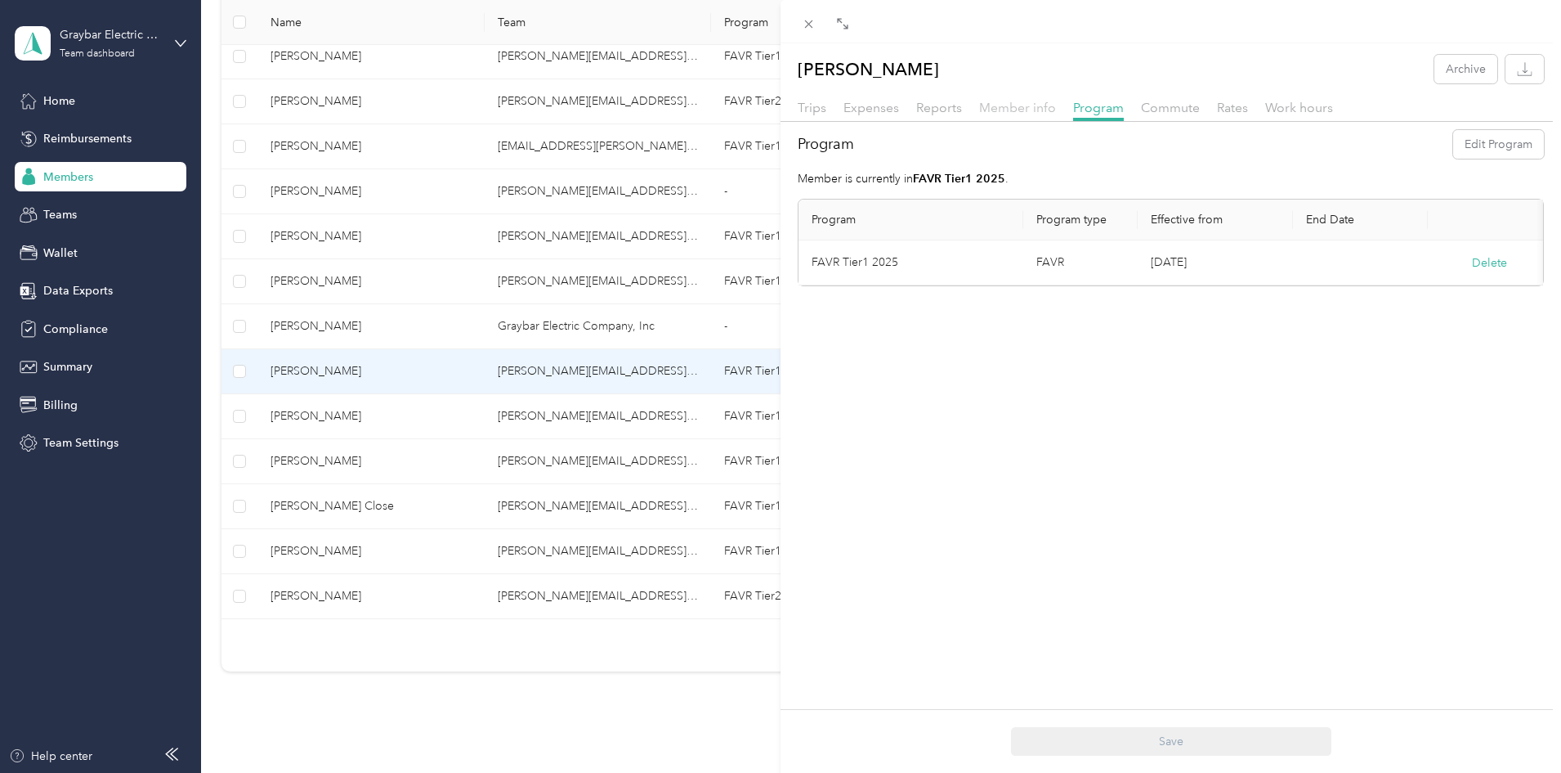
click at [1024, 111] on span "Member info" at bounding box center [1017, 108] width 77 height 16
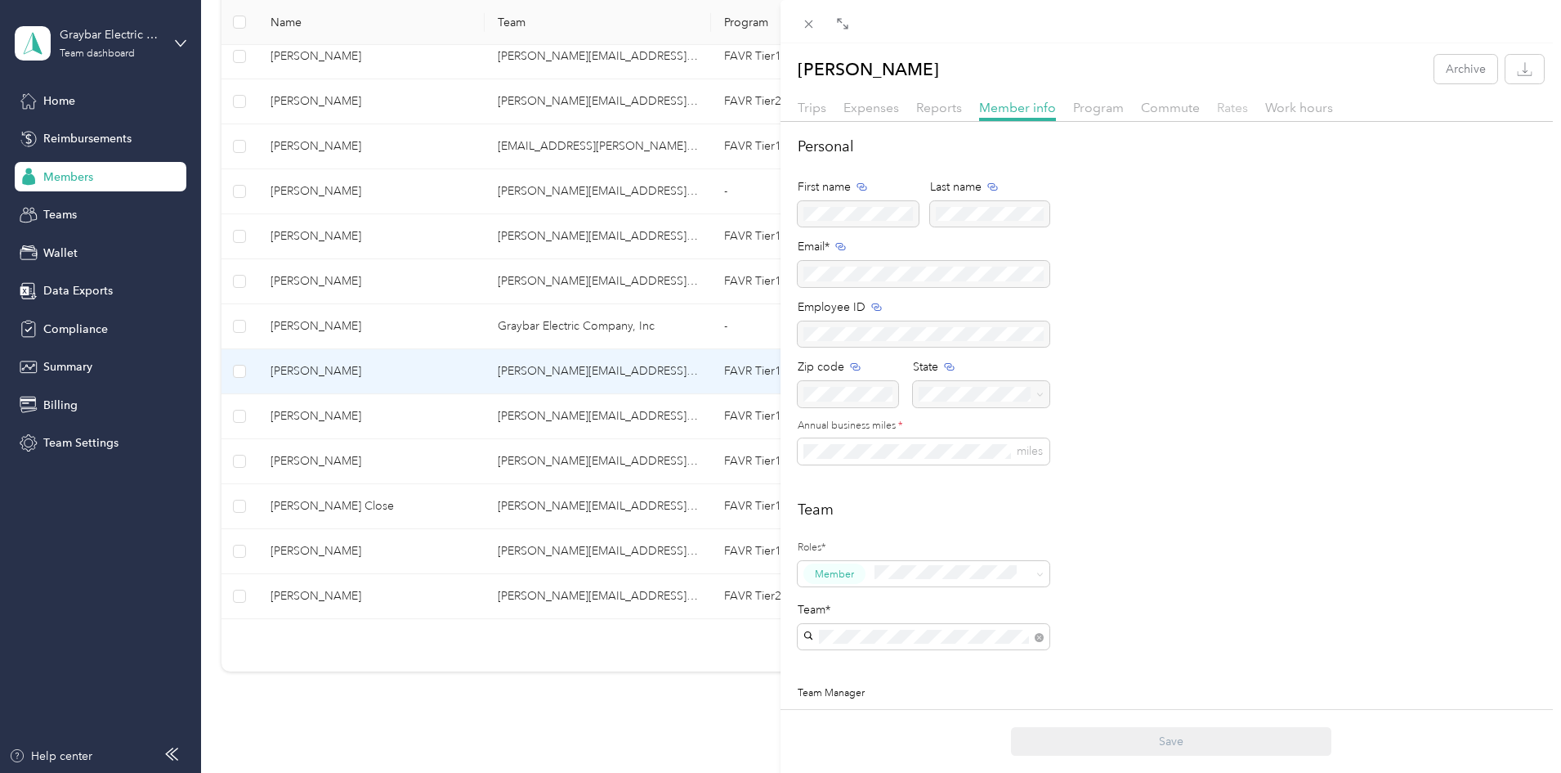
click at [1231, 105] on span "Rates" at bounding box center [1232, 108] width 31 height 16
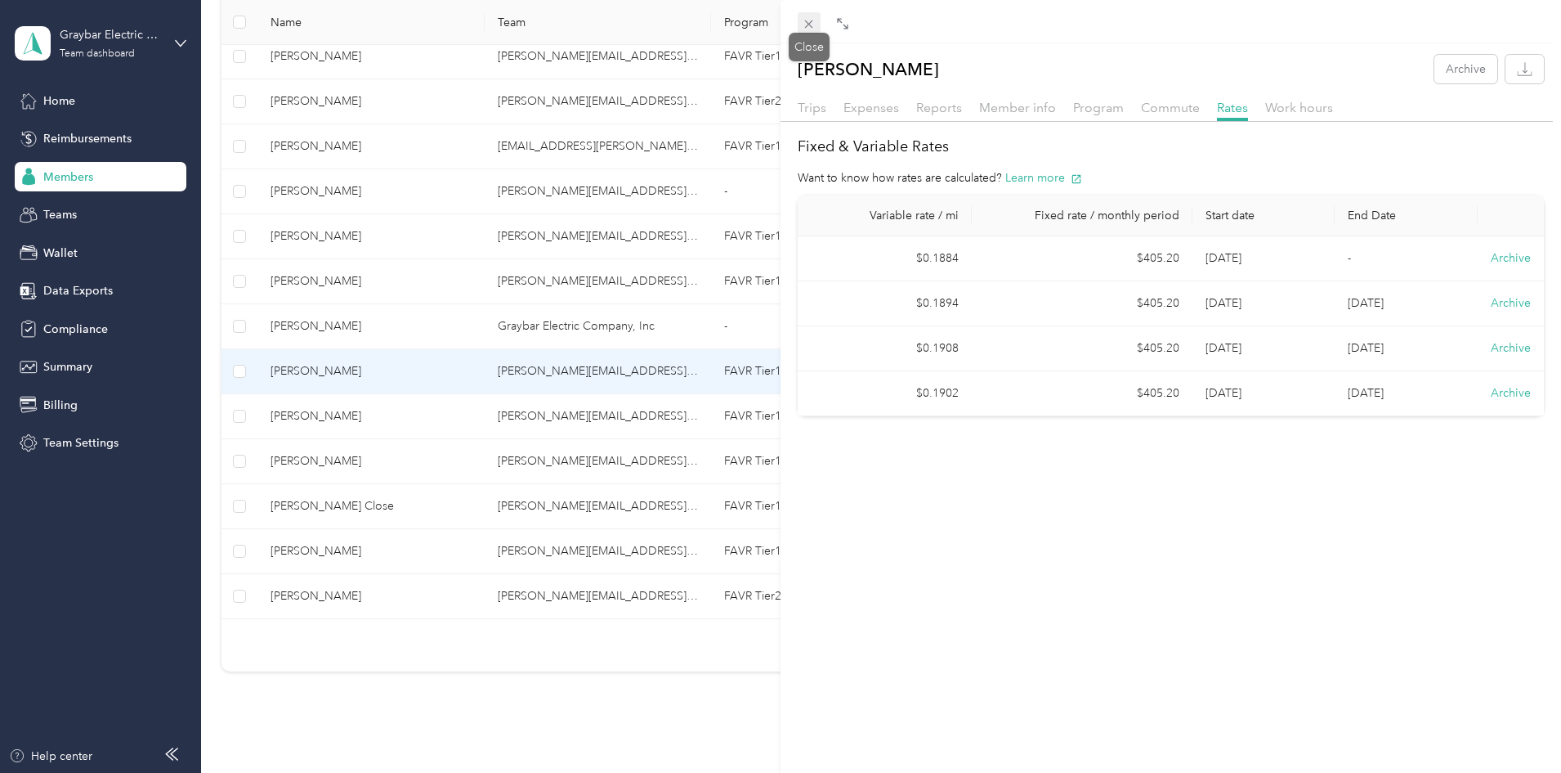
click at [810, 26] on icon at bounding box center [809, 24] width 14 height 14
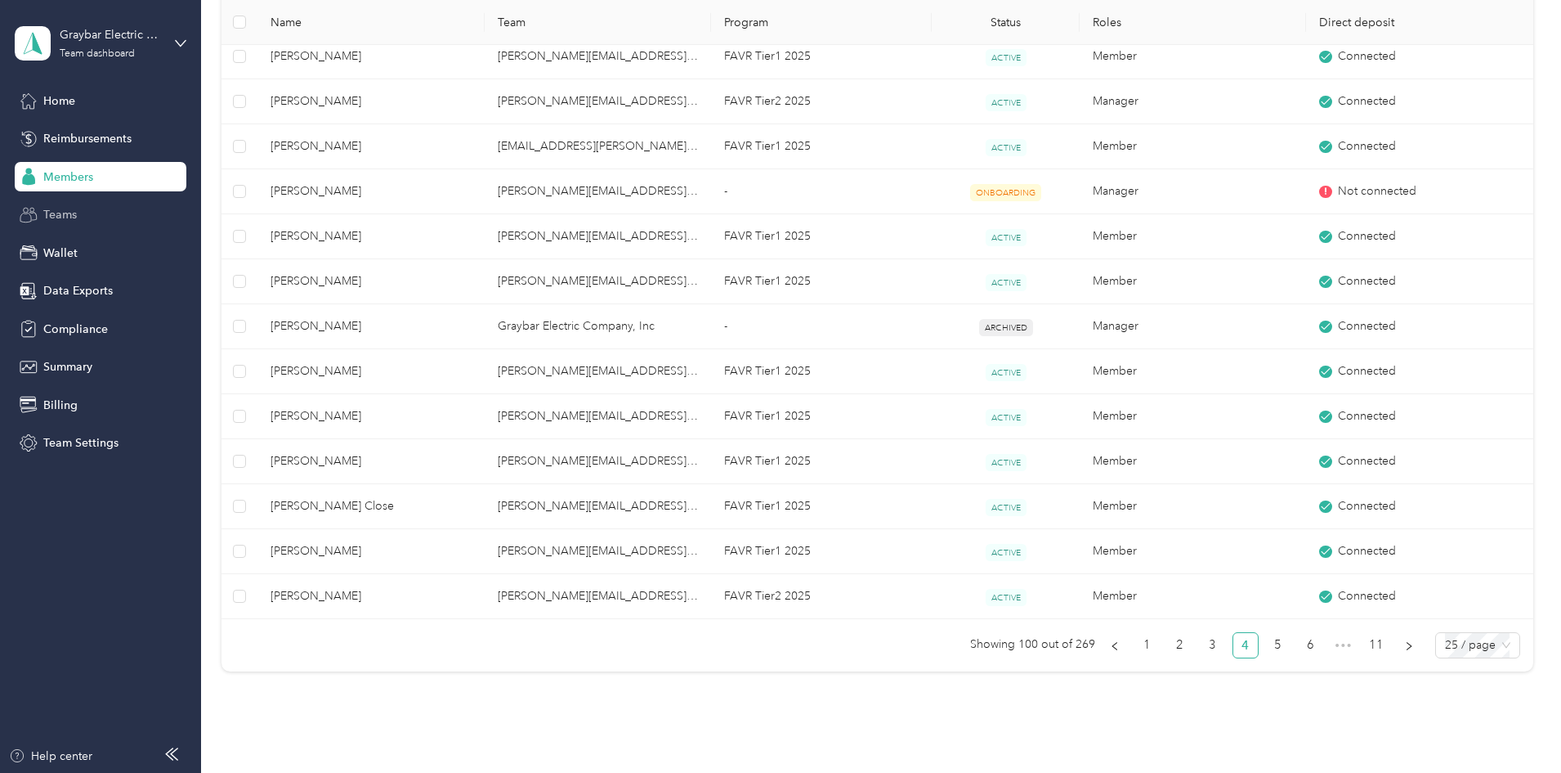
click at [54, 220] on span "Teams" at bounding box center [60, 214] width 34 height 17
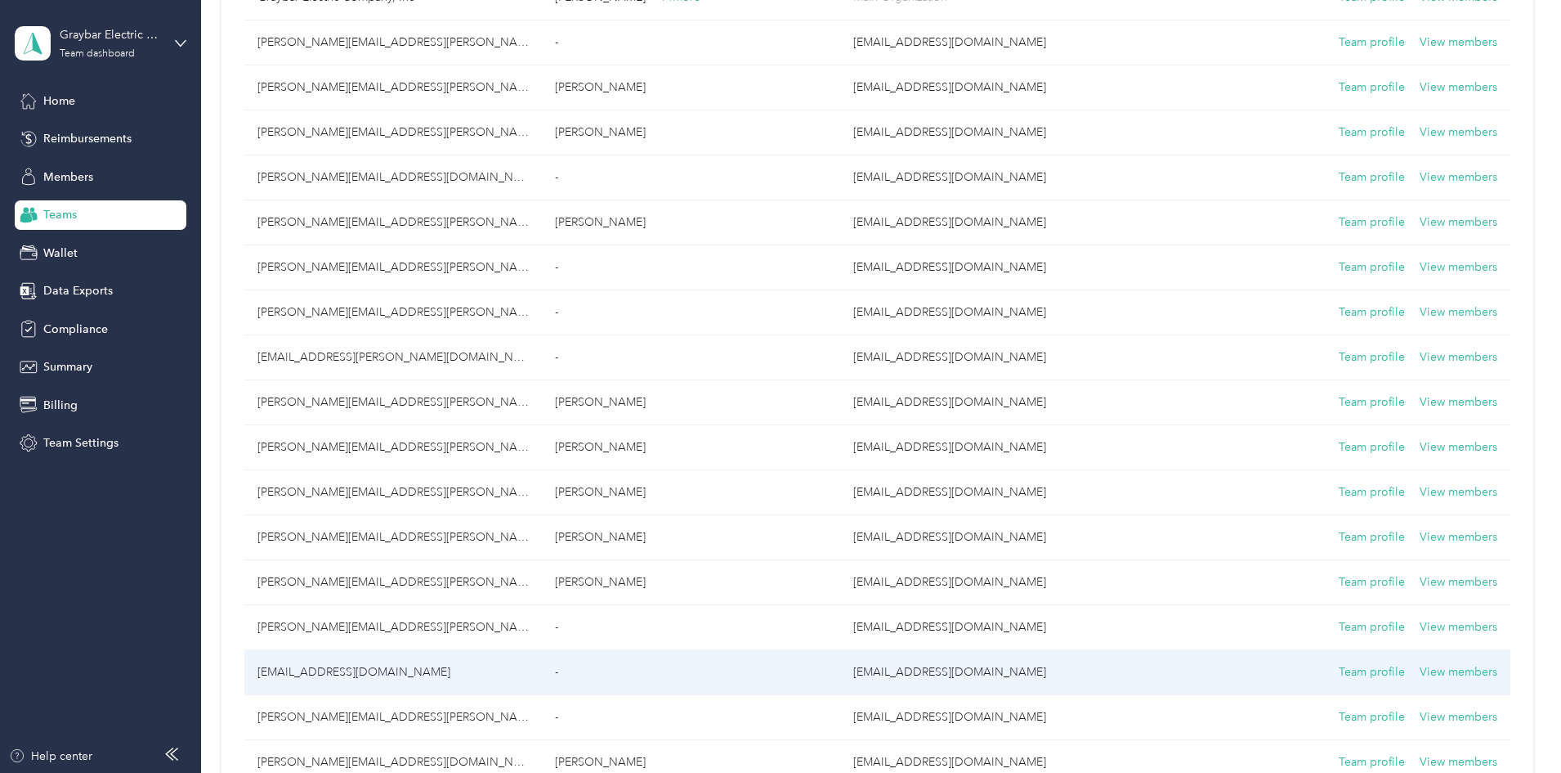
scroll to position [245, 0]
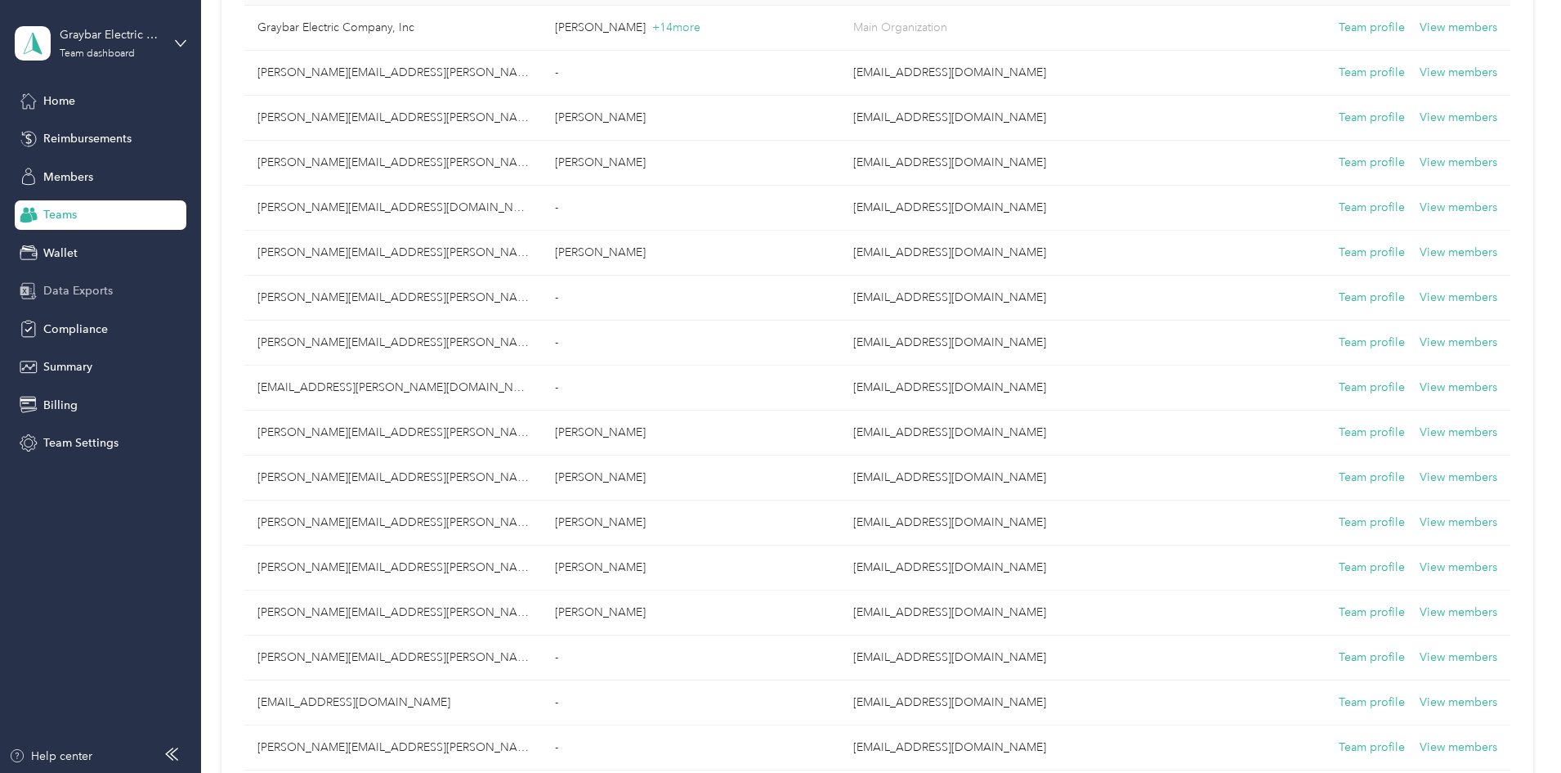
click at [73, 282] on span "Data Exports" at bounding box center [77, 290] width 69 height 17
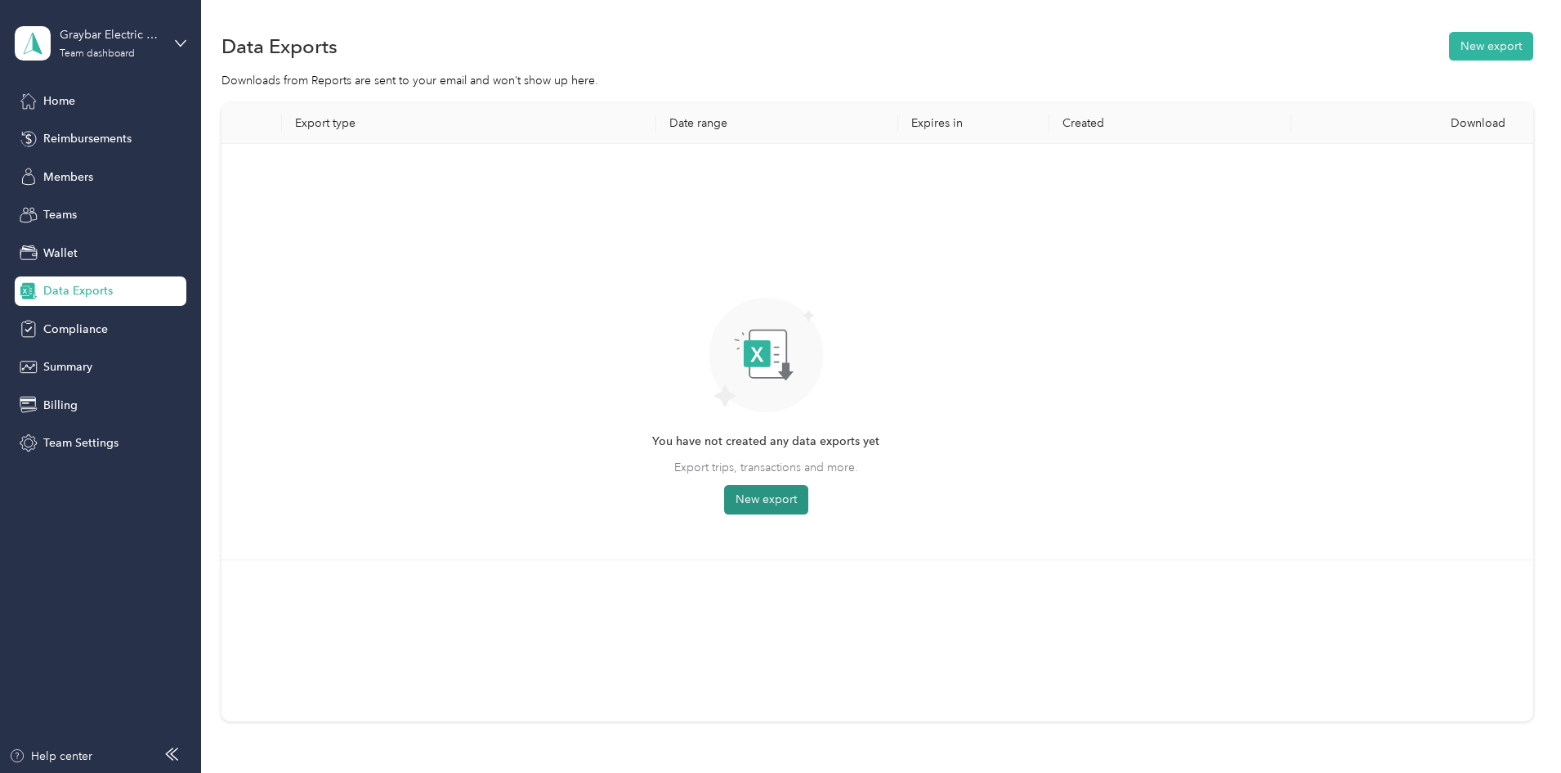
click at [809, 503] on button "New export" at bounding box center [766, 499] width 84 height 29
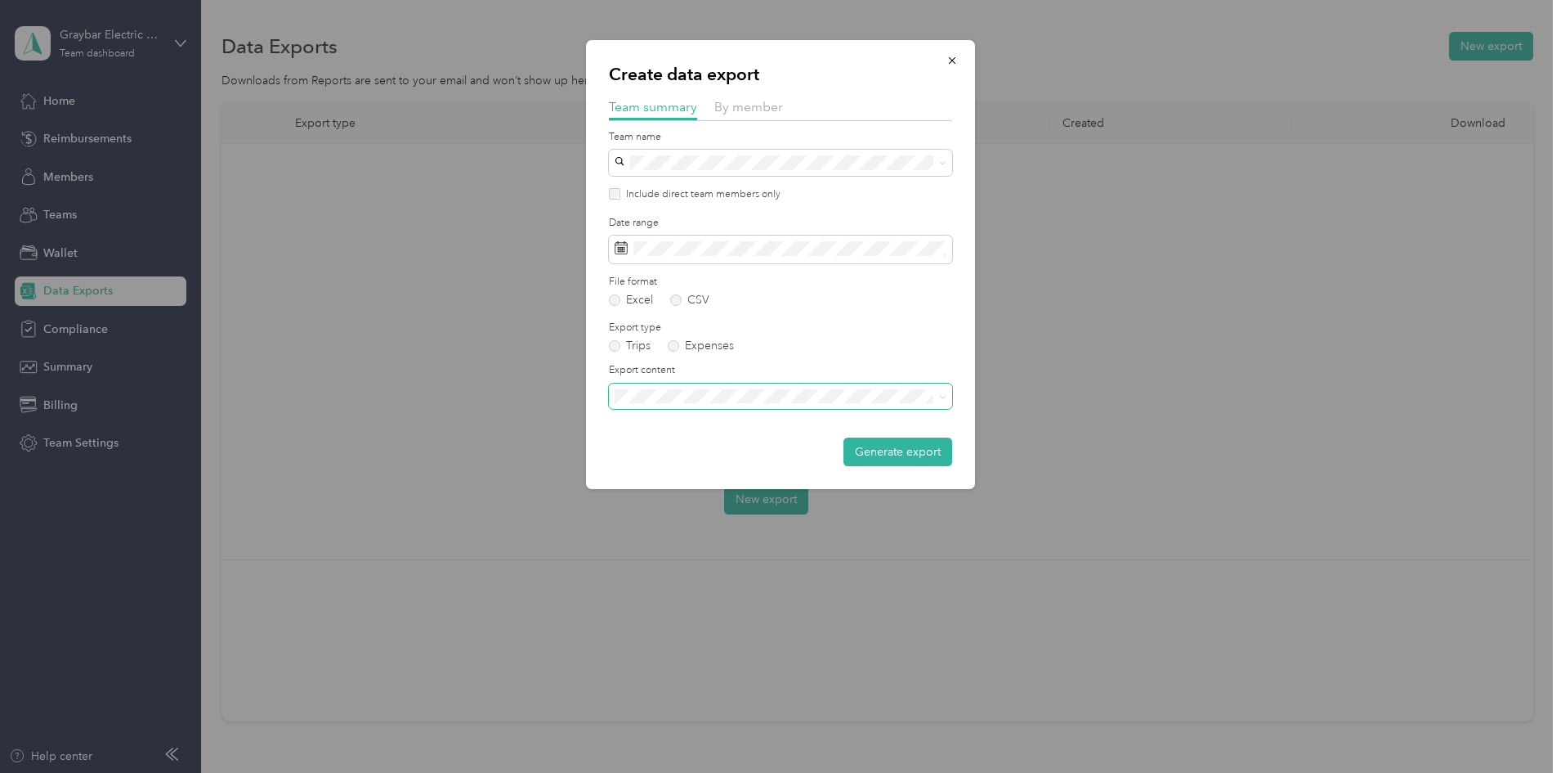
click at [943, 396] on icon at bounding box center [942, 396] width 7 height 7
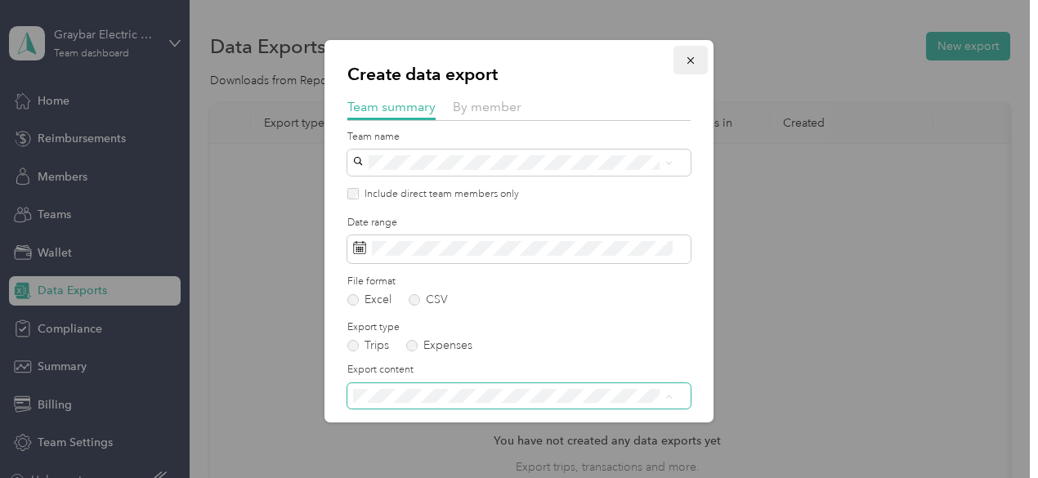
click at [684, 56] on button "button" at bounding box center [691, 60] width 34 height 29
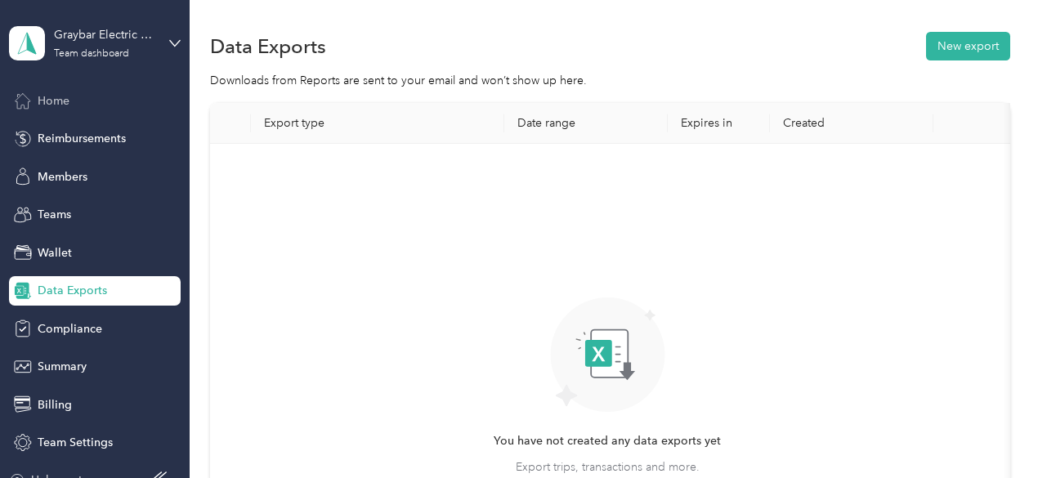
click at [47, 101] on span "Home" at bounding box center [54, 100] width 32 height 17
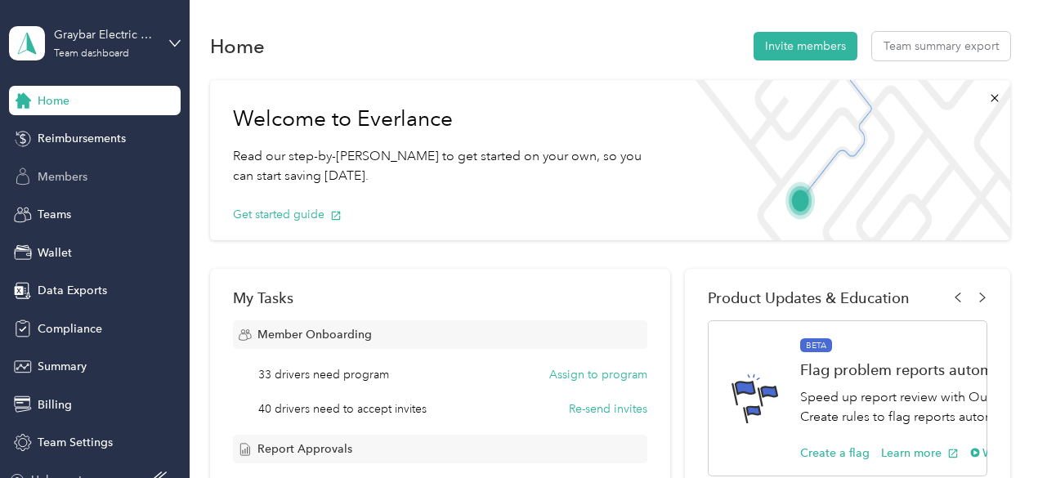
click at [65, 172] on span "Members" at bounding box center [63, 176] width 50 height 17
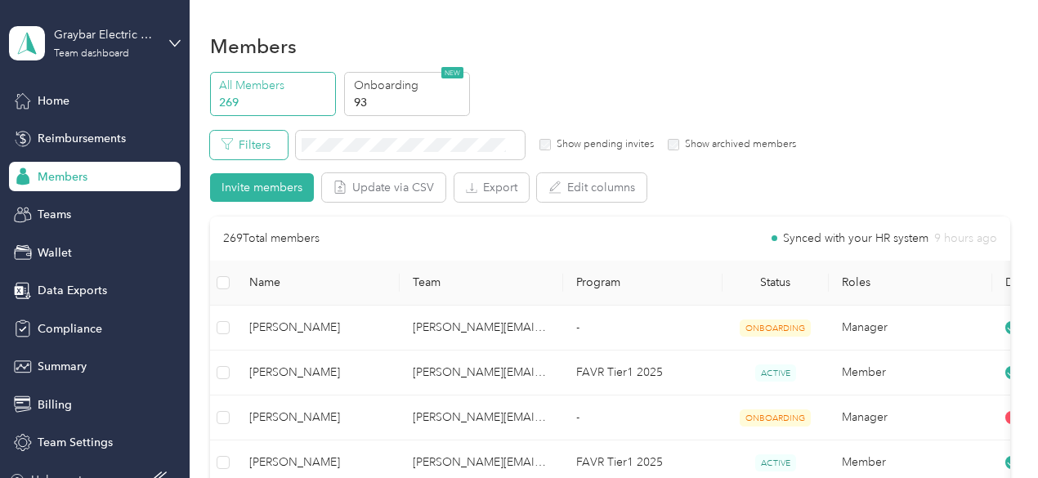
click at [255, 151] on button "Filters" at bounding box center [249, 145] width 78 height 29
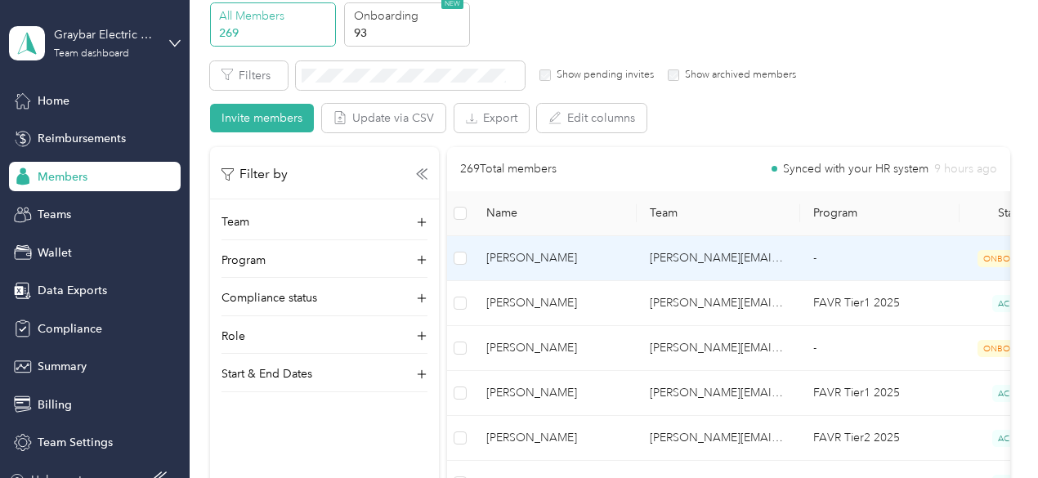
scroll to position [68, 0]
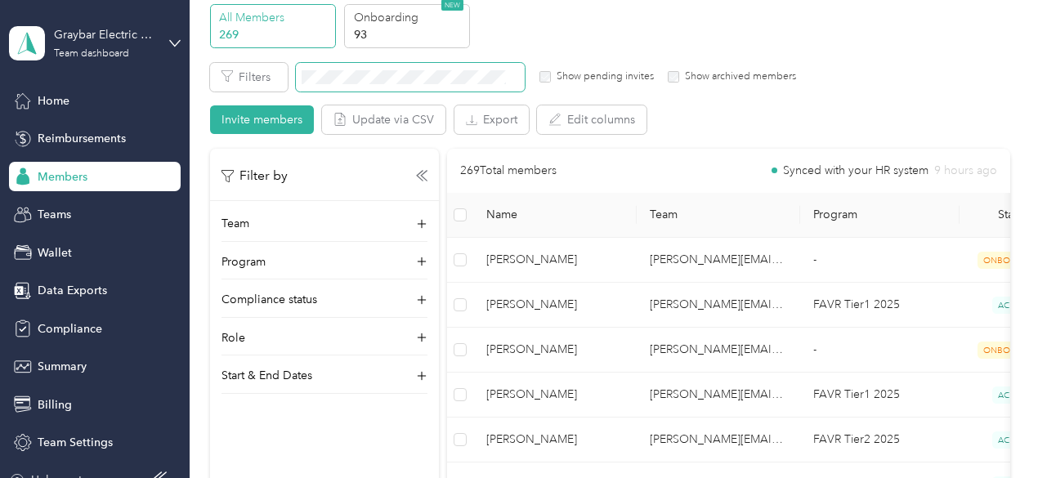
click at [410, 83] on span at bounding box center [410, 77] width 229 height 29
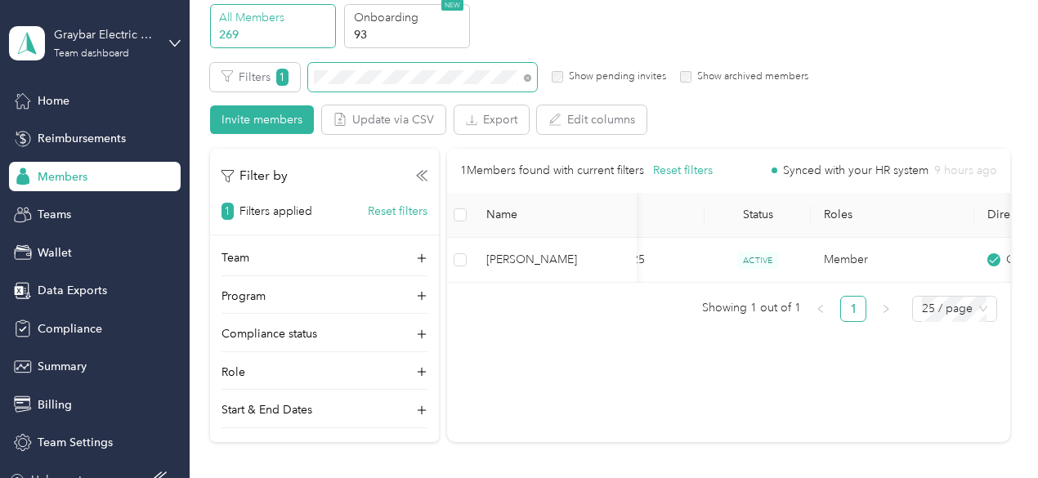
scroll to position [0, 253]
click at [204, 72] on div "Members All Members 269 Onboarding 93 NEW Edit role Edit team Edit program Expo…" at bounding box center [610, 238] width 840 height 613
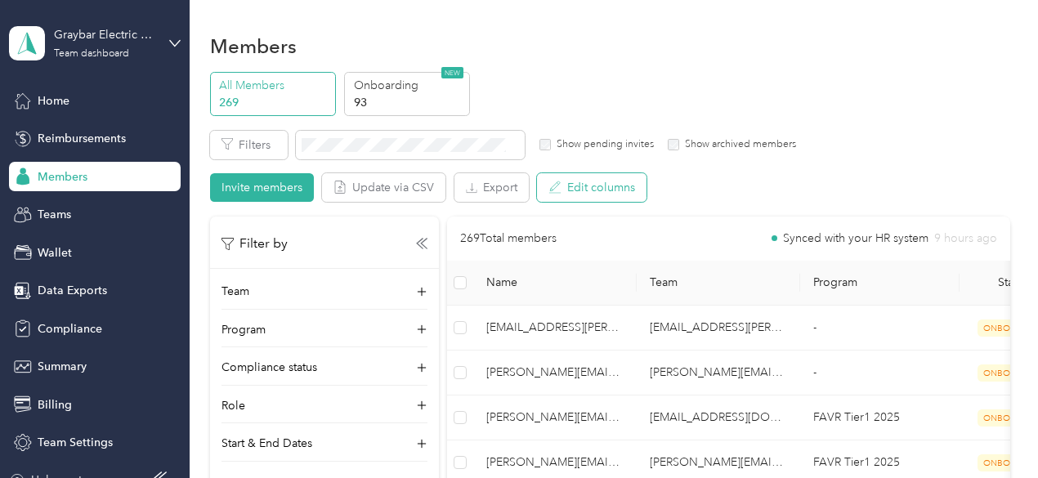
click at [583, 184] on button "Edit columns" at bounding box center [592, 187] width 110 height 29
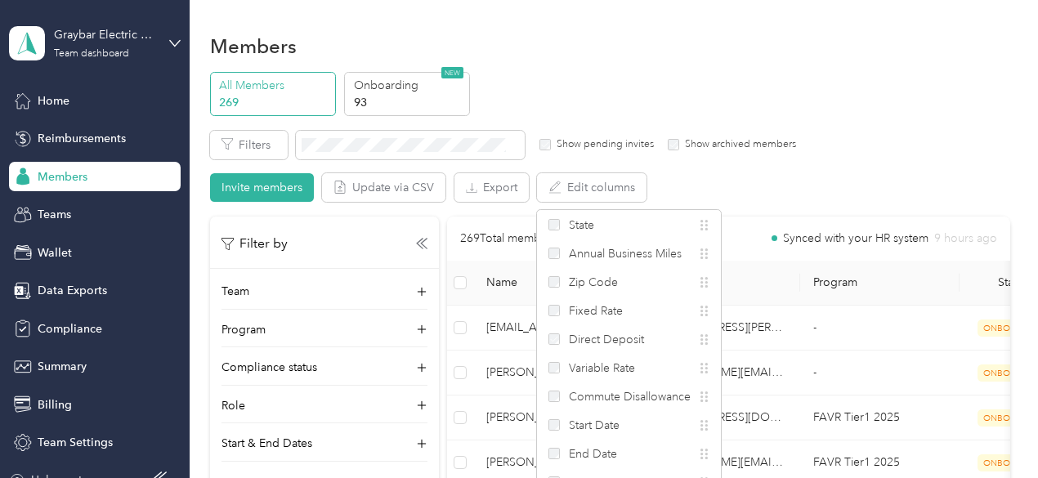
scroll to position [106, 0]
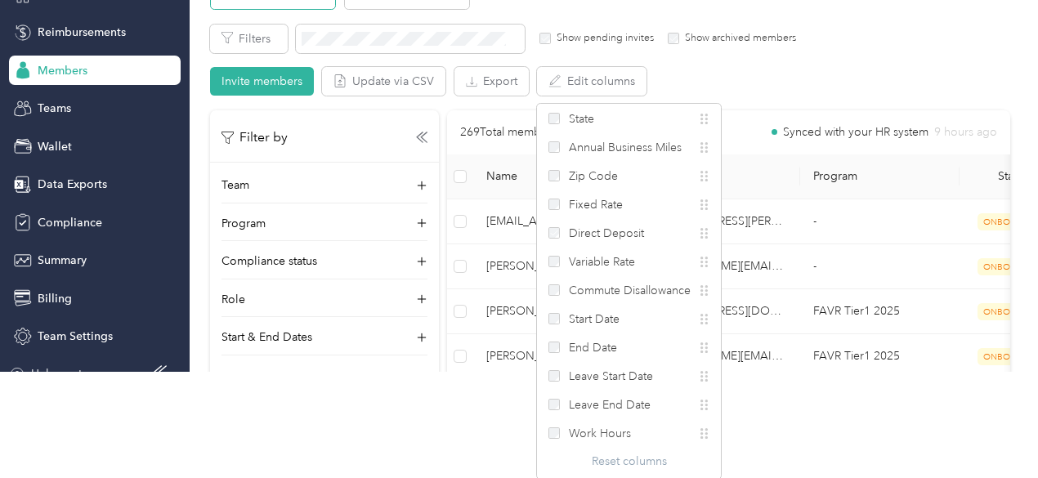
click at [619, 464] on div "Reset columns" at bounding box center [629, 461] width 184 height 17
click at [634, 462] on div "Reset columns" at bounding box center [629, 461] width 184 height 17
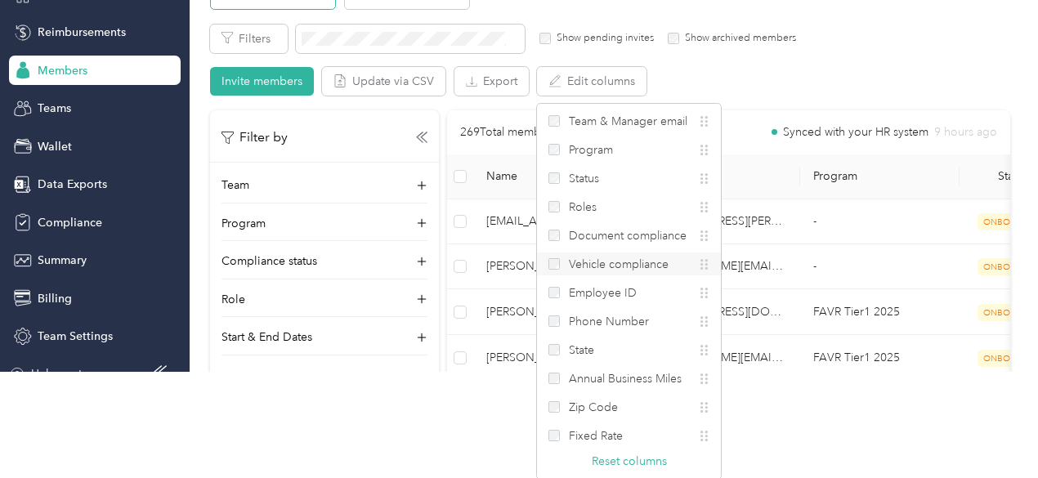
click at [553, 253] on div "Vehicle compliance" at bounding box center [629, 264] width 184 height 23
click at [553, 256] on label "Vehicle compliance" at bounding box center [609, 264] width 120 height 17
click at [556, 339] on div "State" at bounding box center [629, 349] width 184 height 23
click at [544, 380] on ul "Team & Manager email Program Status Roles Document compliance Vehicle complianc…" at bounding box center [629, 277] width 184 height 335
click at [546, 379] on div "Annual Business Miles" at bounding box center [629, 378] width 184 height 23
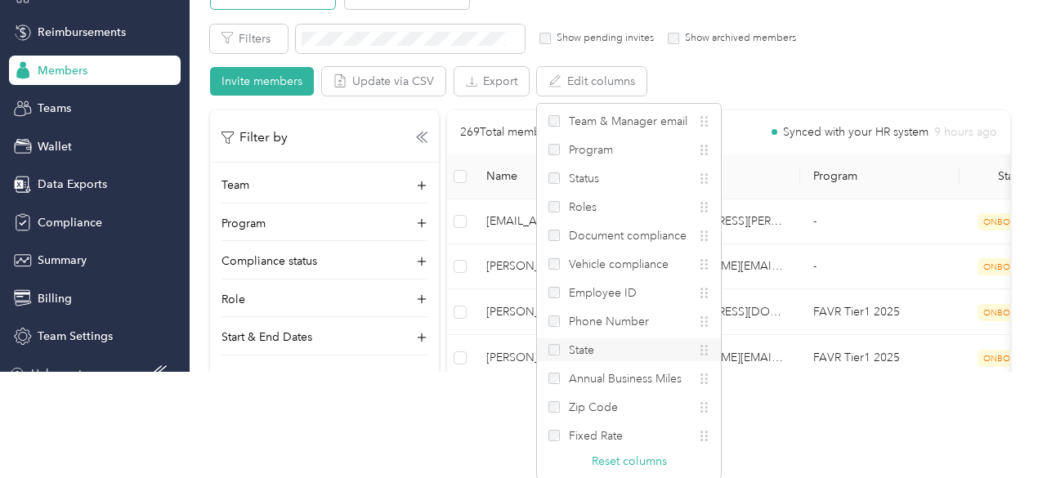
scroll to position [231, 0]
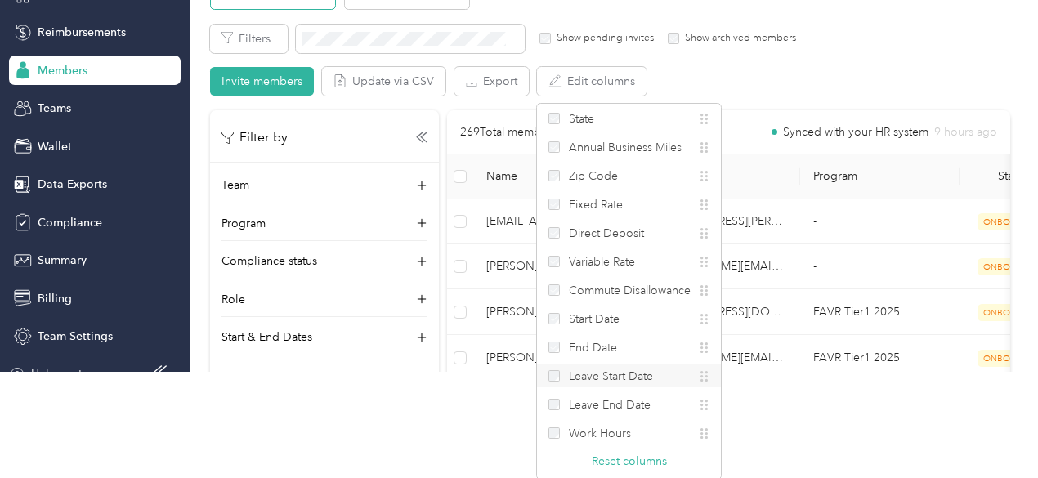
click at [547, 378] on div "Leave Start Date" at bounding box center [629, 376] width 184 height 23
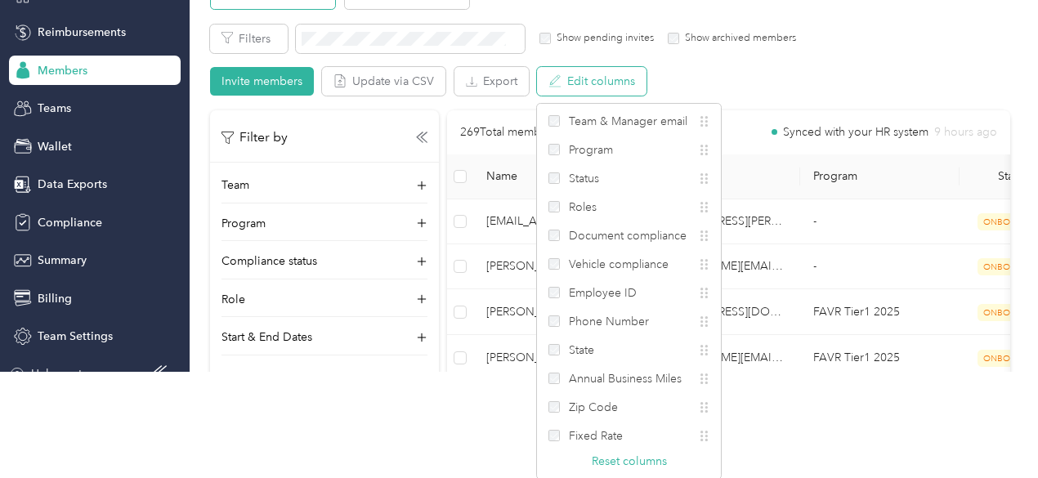
click at [614, 92] on button "Edit columns" at bounding box center [592, 81] width 110 height 29
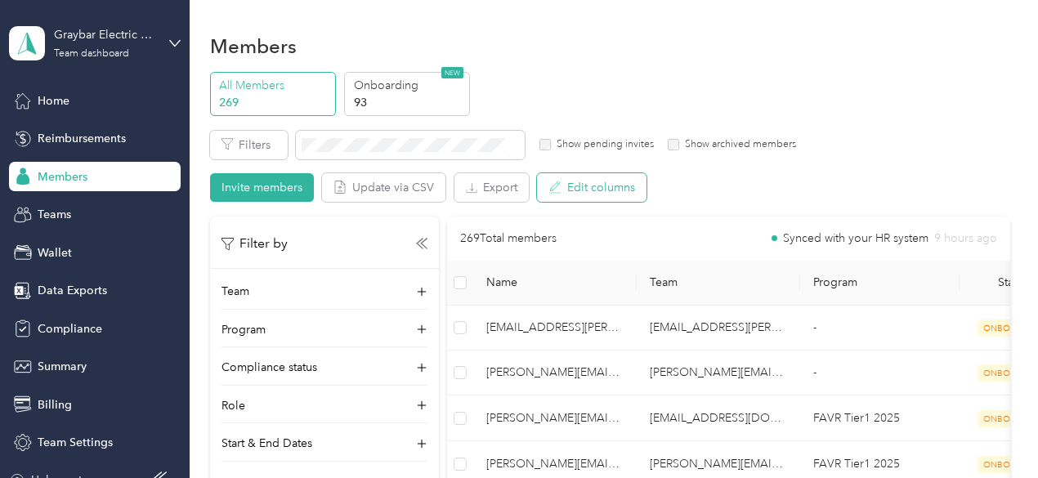
click at [603, 190] on button "Edit columns" at bounding box center [592, 187] width 110 height 29
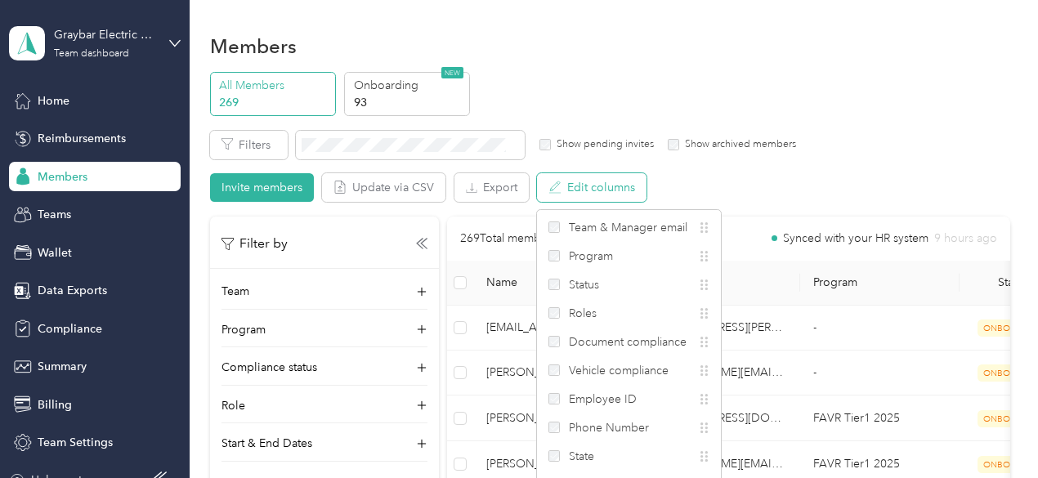
click at [603, 190] on button "Edit columns" at bounding box center [592, 187] width 110 height 29
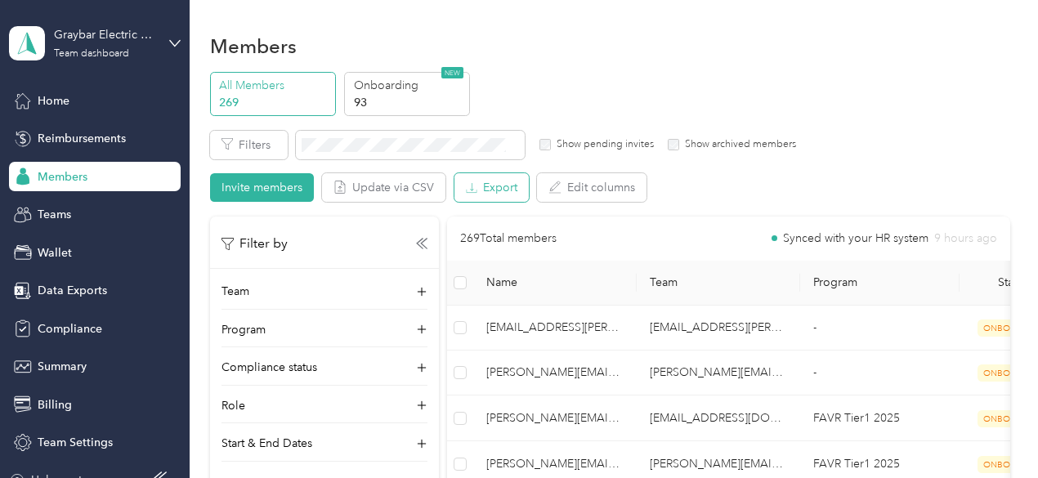
click at [495, 180] on button "Export" at bounding box center [492, 187] width 74 height 29
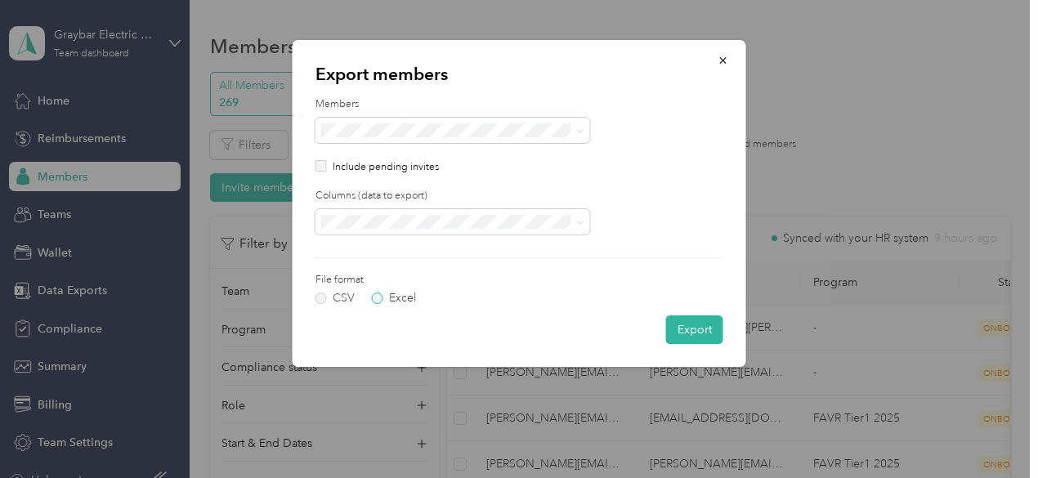
click at [376, 300] on label "Excel" at bounding box center [394, 298] width 44 height 11
click at [326, 172] on div at bounding box center [321, 167] width 11 height 14
click at [521, 282] on li "All columns" at bounding box center [453, 276] width 275 height 29
click at [682, 330] on button "Export" at bounding box center [694, 330] width 57 height 29
